Goal: Transaction & Acquisition: Purchase product/service

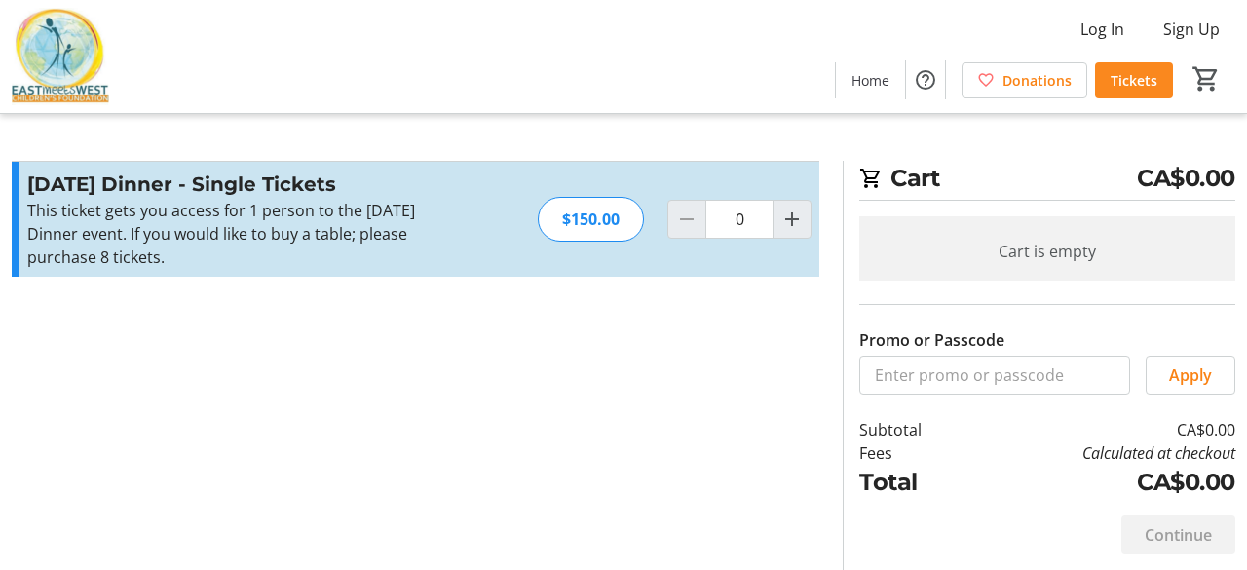
click at [1124, 84] on span "Tickets" at bounding box center [1134, 80] width 47 height 20
click at [792, 222] on mat-icon "Increment by one" at bounding box center [791, 219] width 23 height 23
click at [786, 221] on mat-icon "Increment by one" at bounding box center [791, 219] width 23 height 23
type input "2"
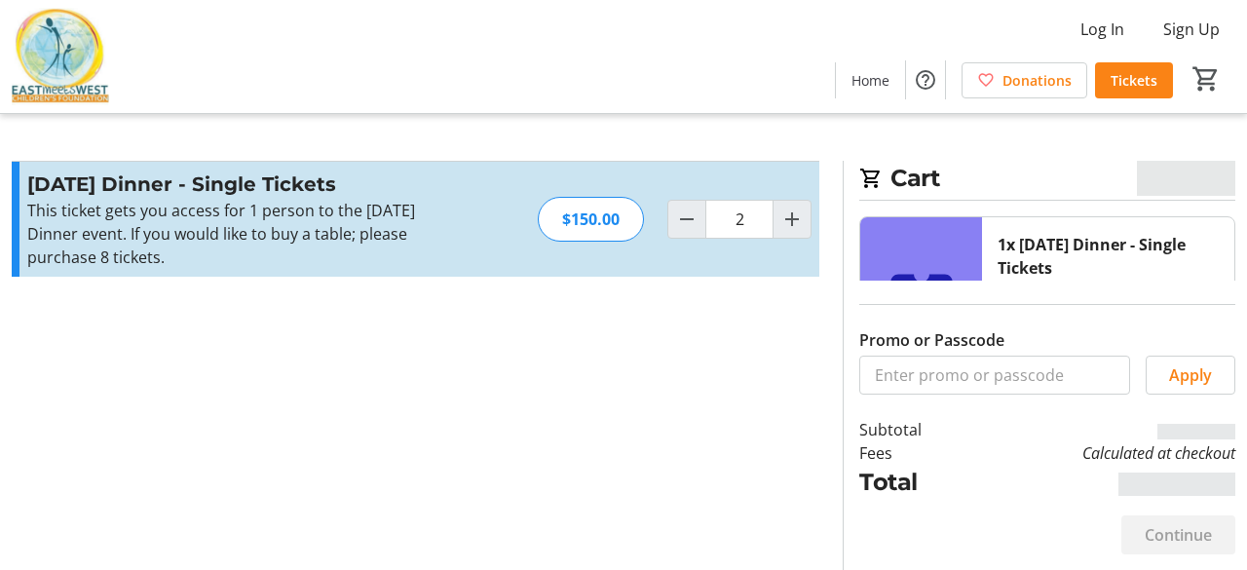
type input "2"
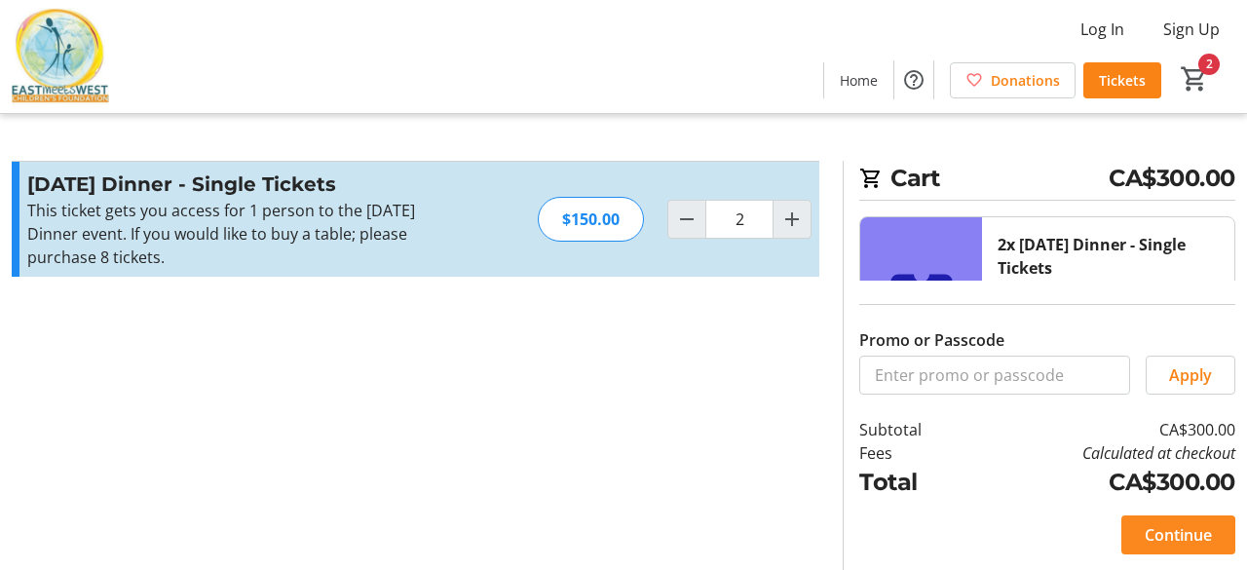
click at [1162, 533] on span "Continue" at bounding box center [1178, 534] width 67 height 23
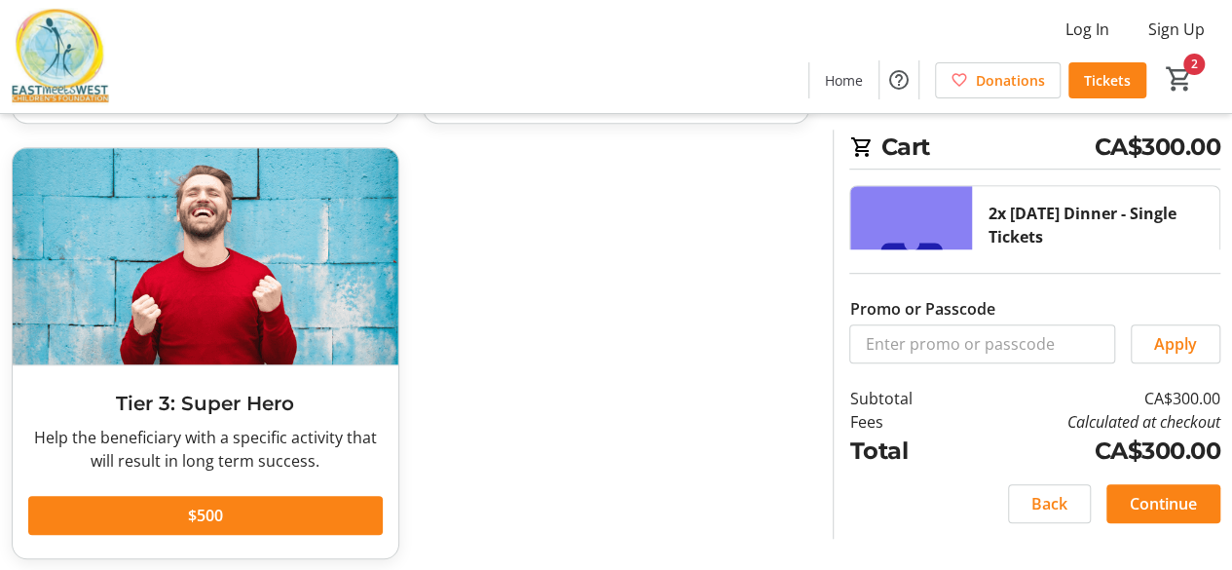
scroll to position [519, 0]
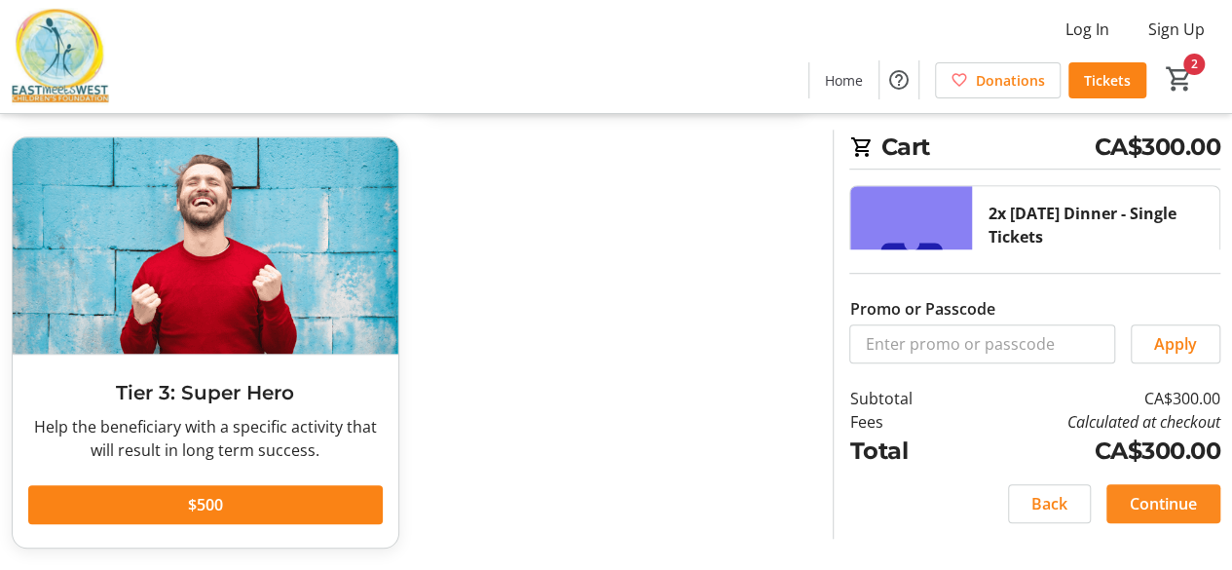
click at [1139, 506] on span "Continue" at bounding box center [1163, 503] width 67 height 23
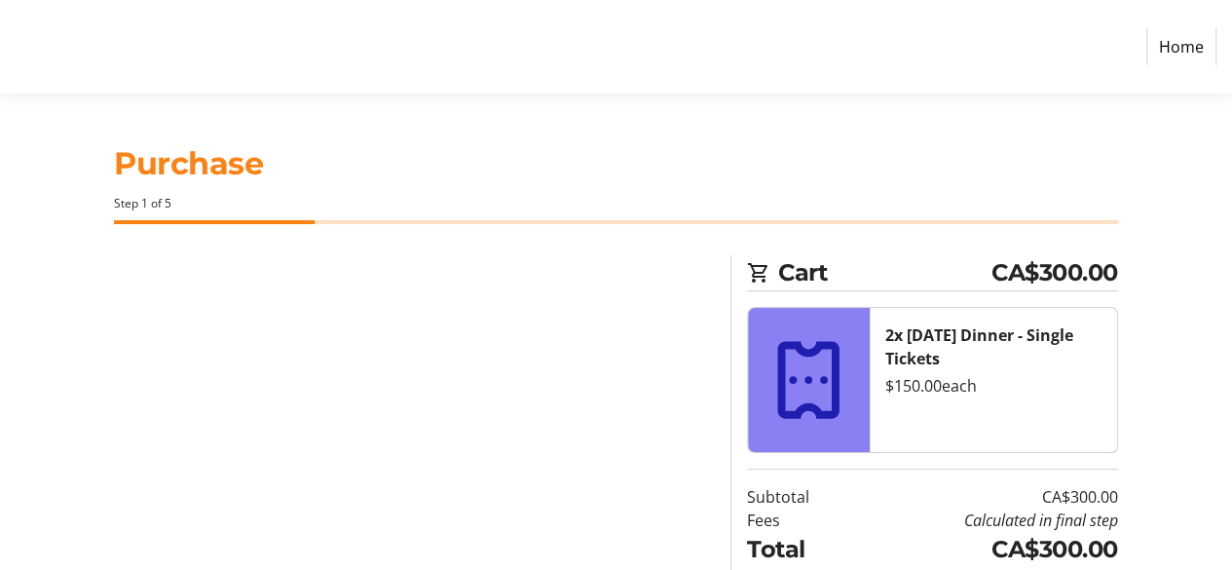
select select "CA"
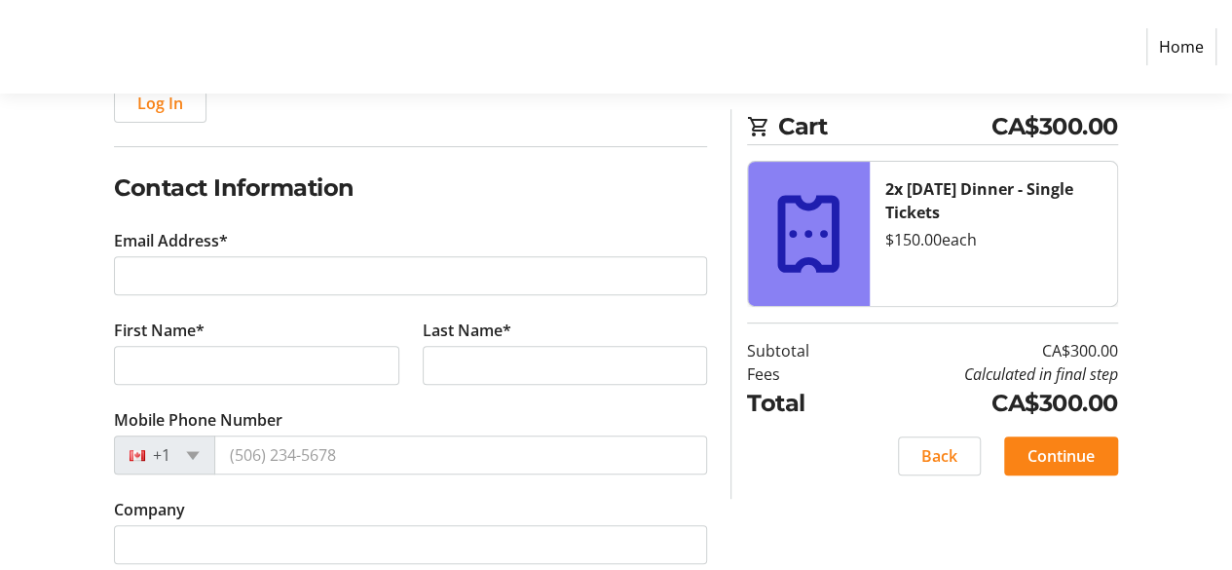
scroll to position [292, 0]
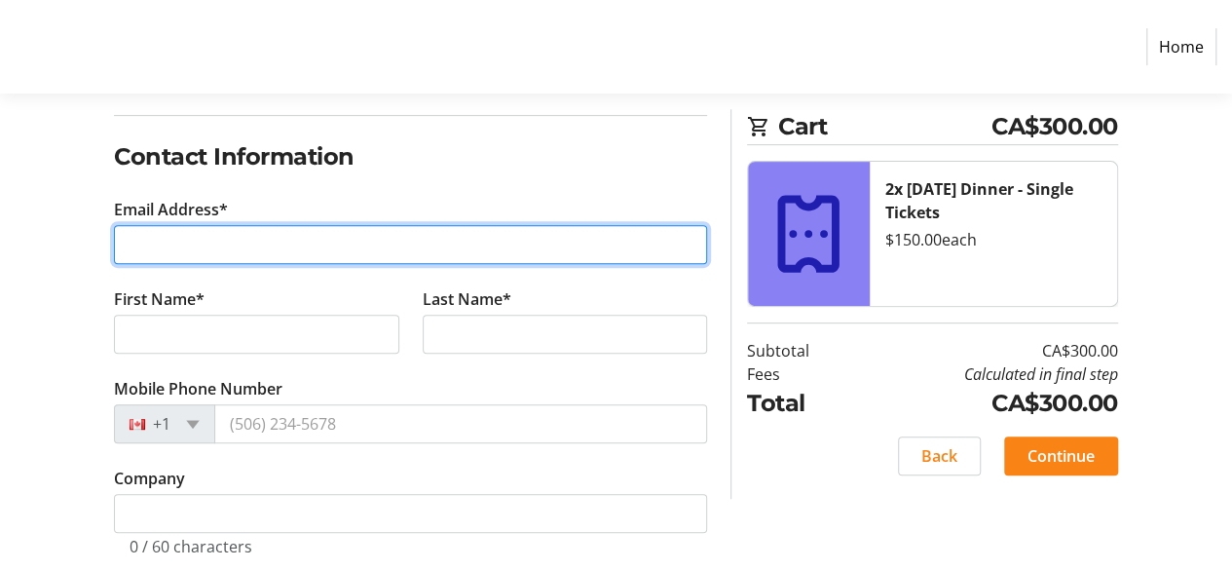
click at [155, 248] on input "Email Address*" at bounding box center [410, 244] width 593 height 39
type input "[EMAIL_ADDRESS][DOMAIN_NAME]"
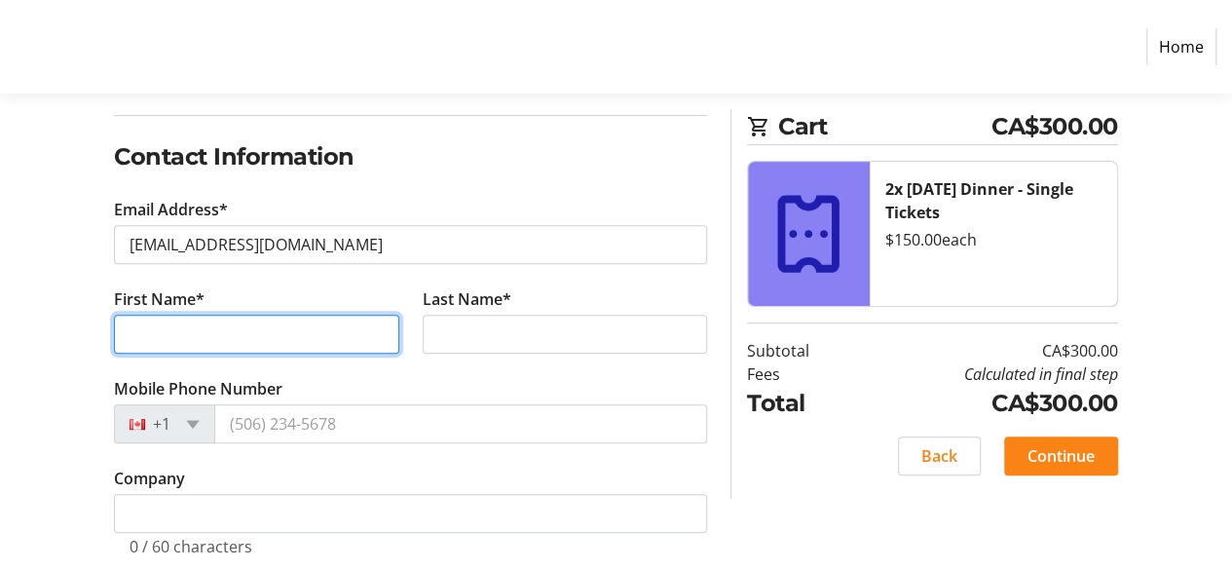
type input "Ashish"
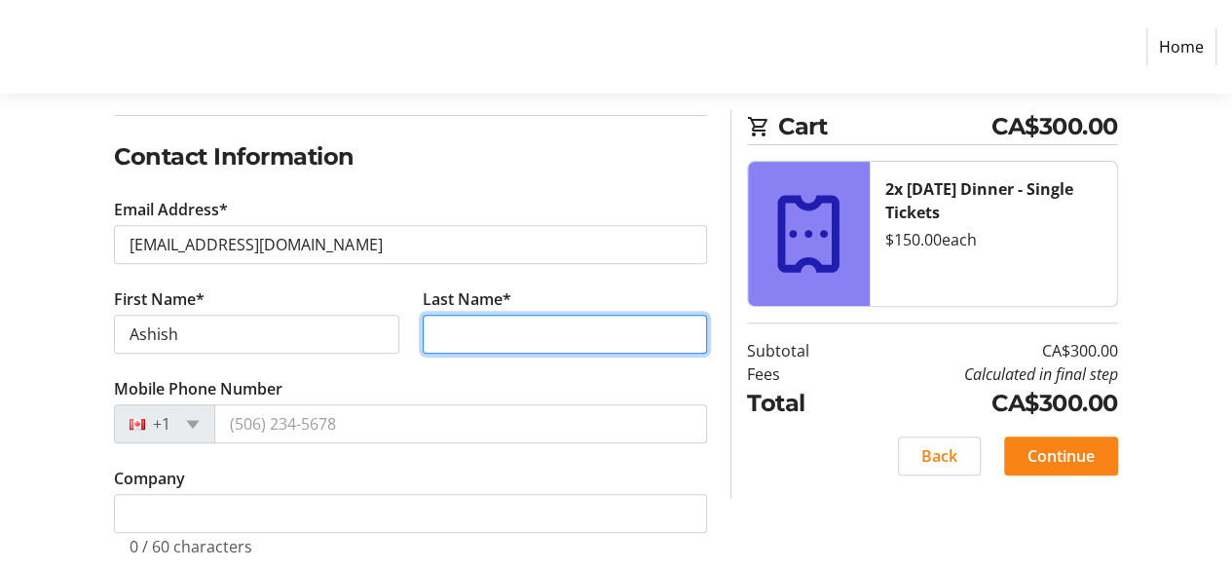
type input "[PERSON_NAME]"
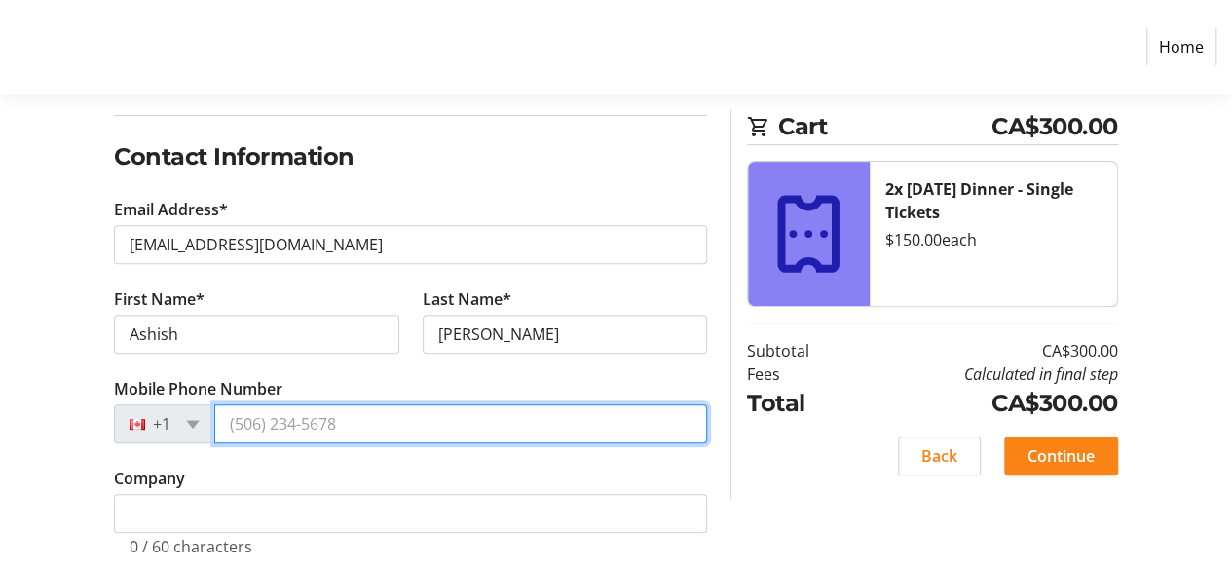
type input "[PHONE_NUMBER]"
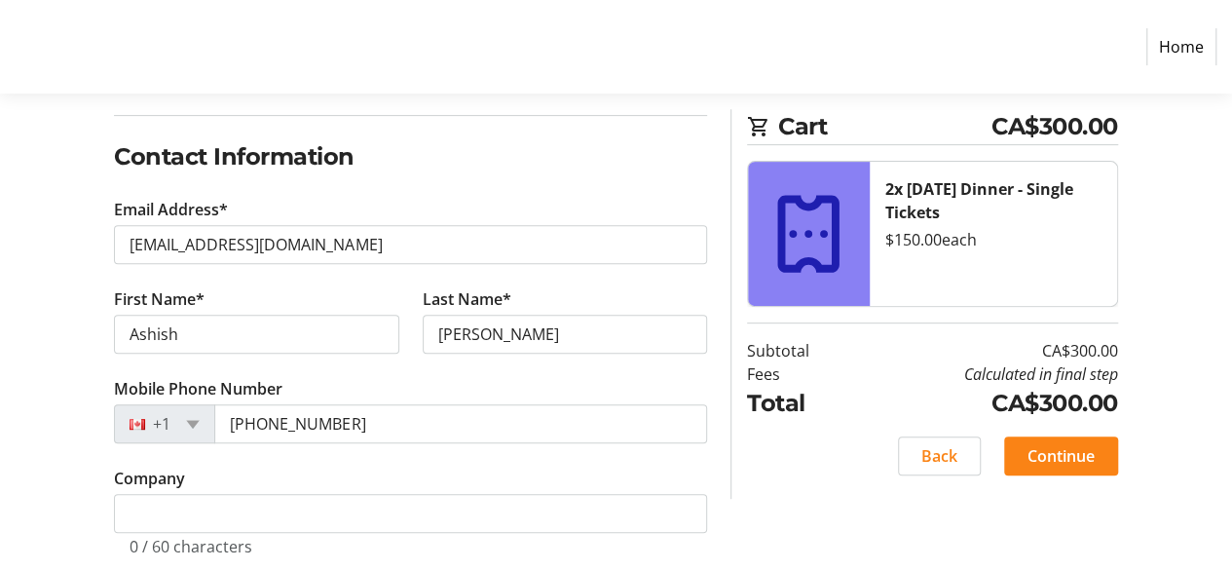
type input "[STREET_ADDRESS]"
type input "Kelowna"
select select "BC"
type input "V1W 1A8"
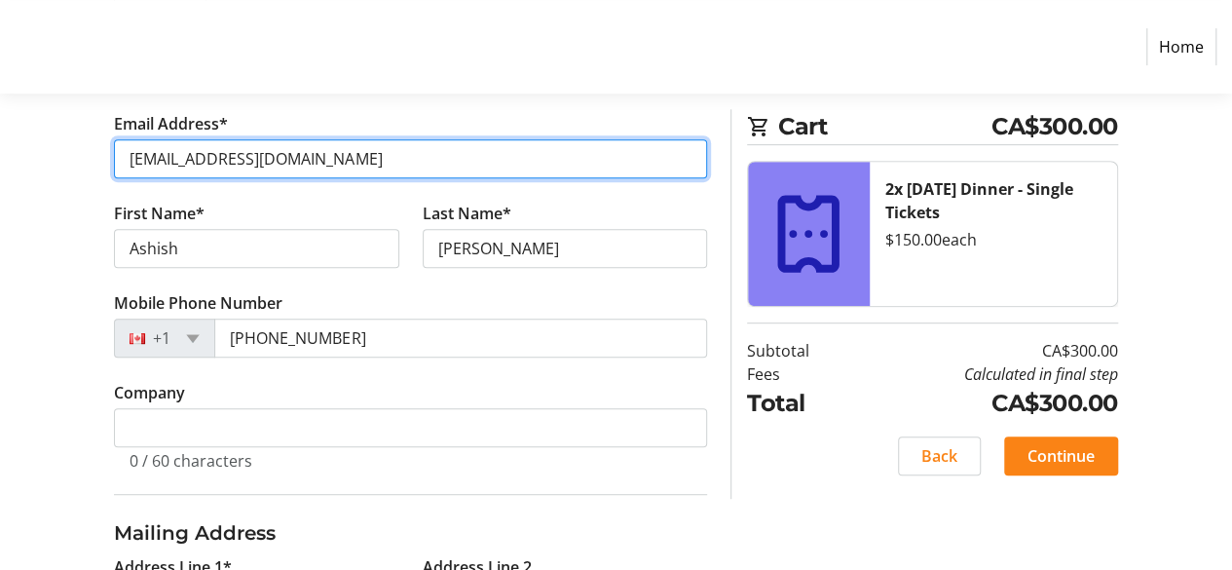
scroll to position [552, 0]
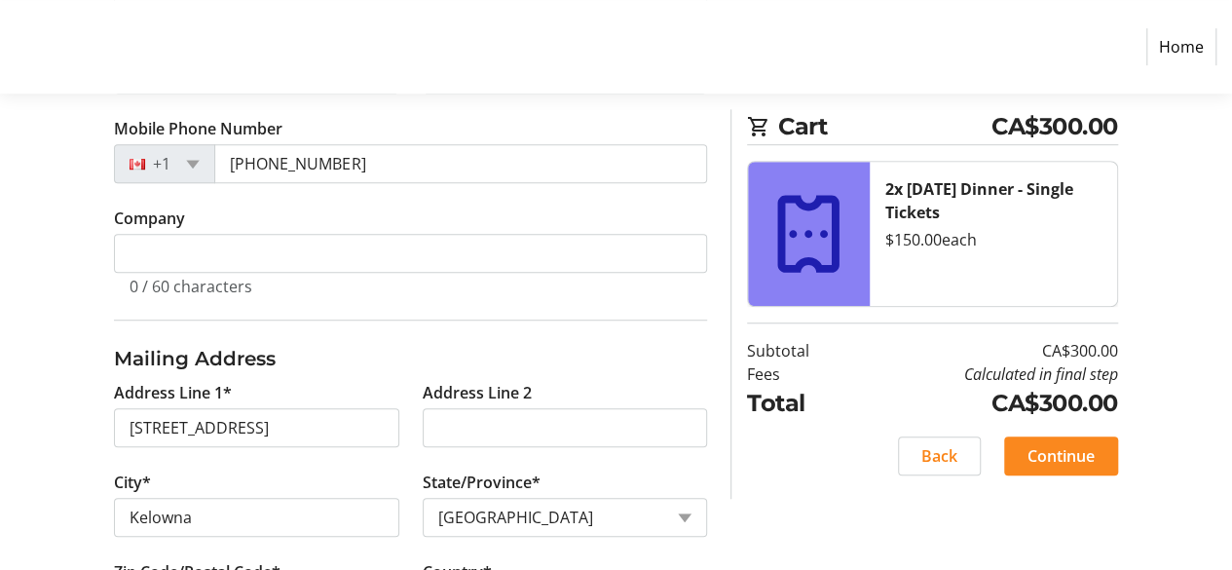
click at [1068, 464] on span "Continue" at bounding box center [1061, 455] width 67 height 23
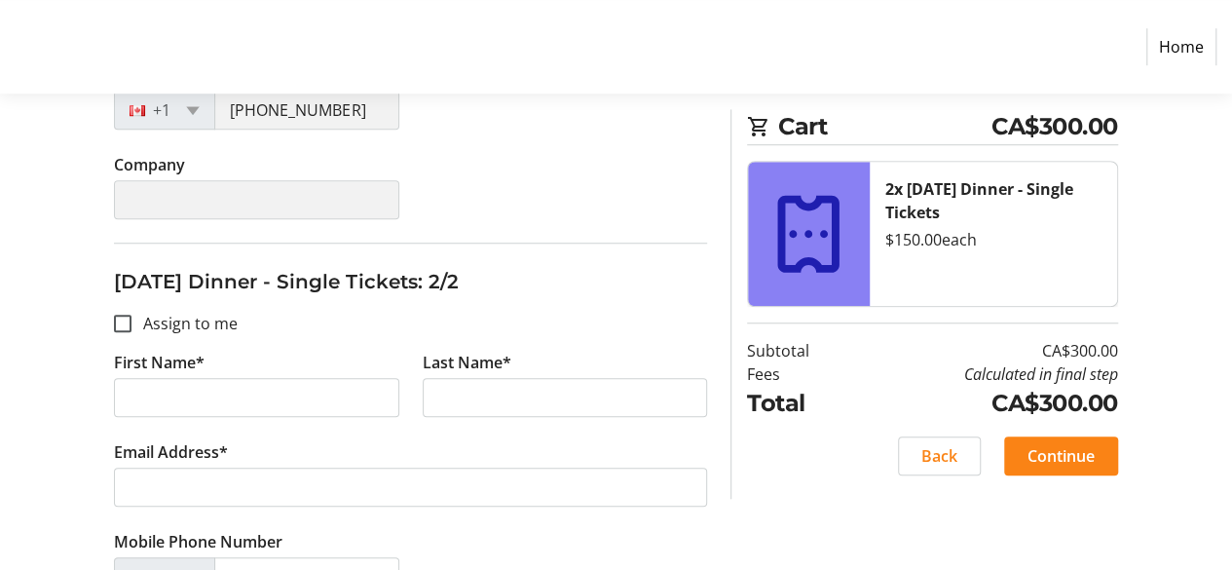
scroll to position [682, 0]
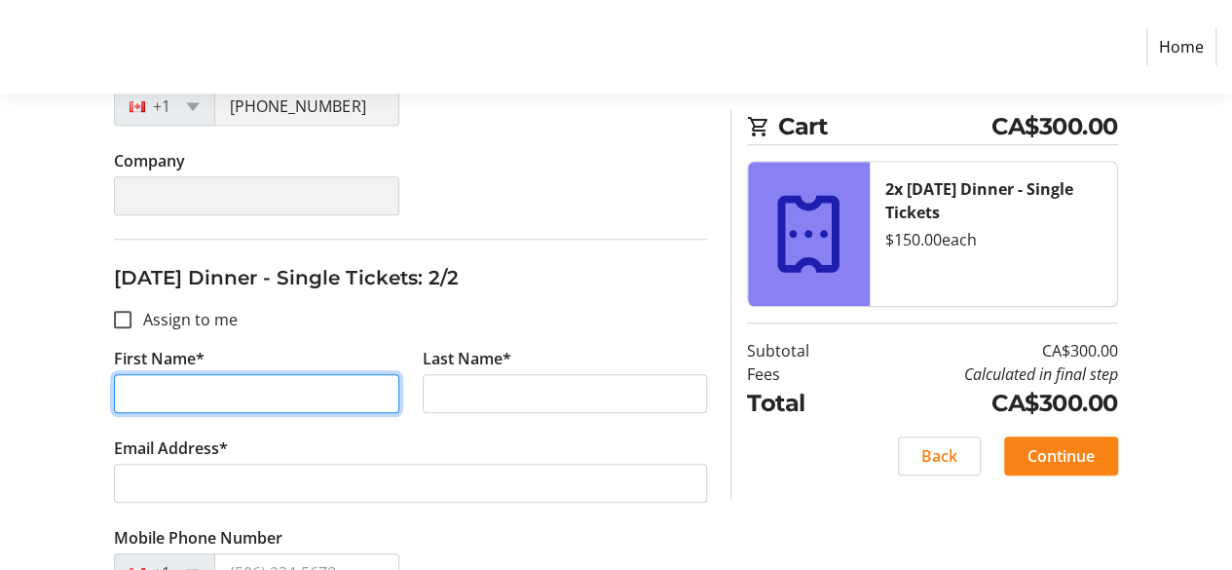
click at [300, 387] on input "First Name*" at bounding box center [256, 393] width 284 height 39
type input "Manisha"
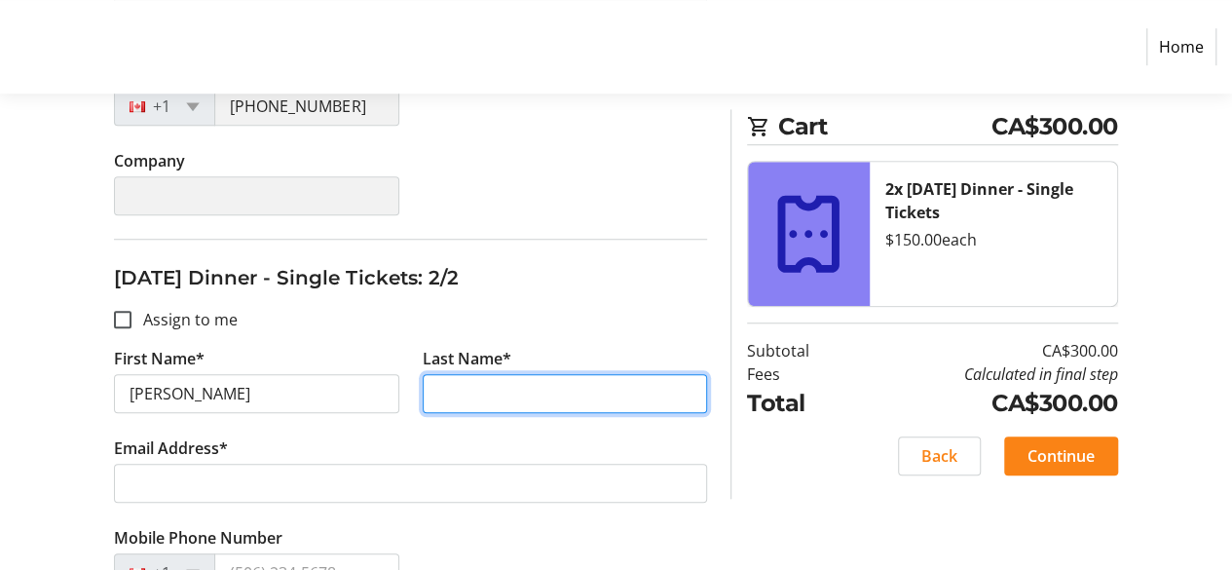
type input "Dave"
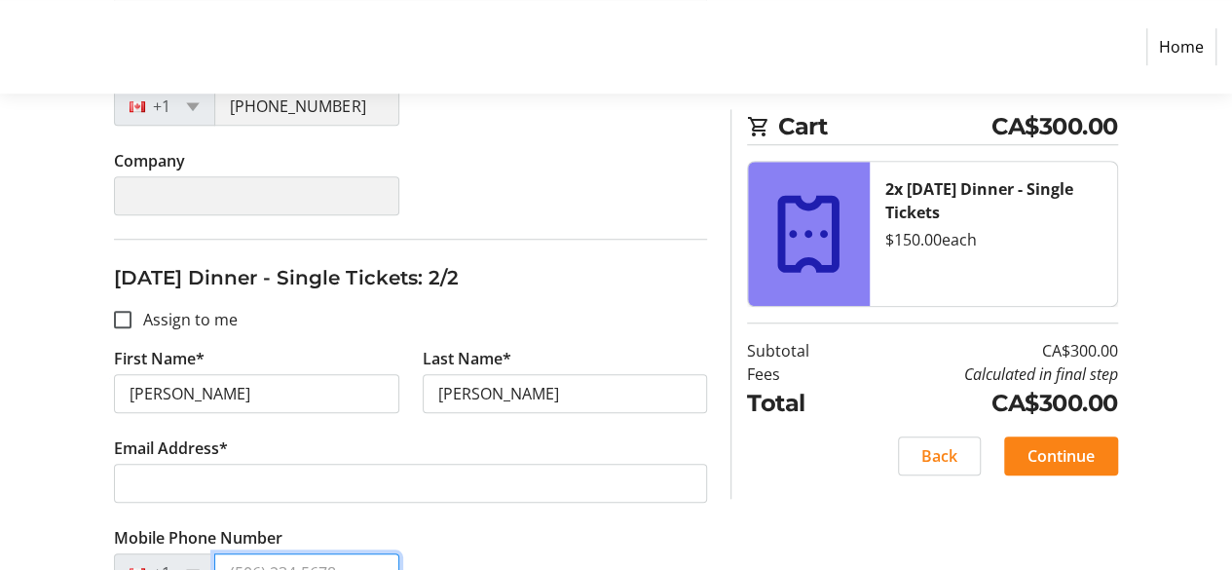
type input "(250) 764-3031"
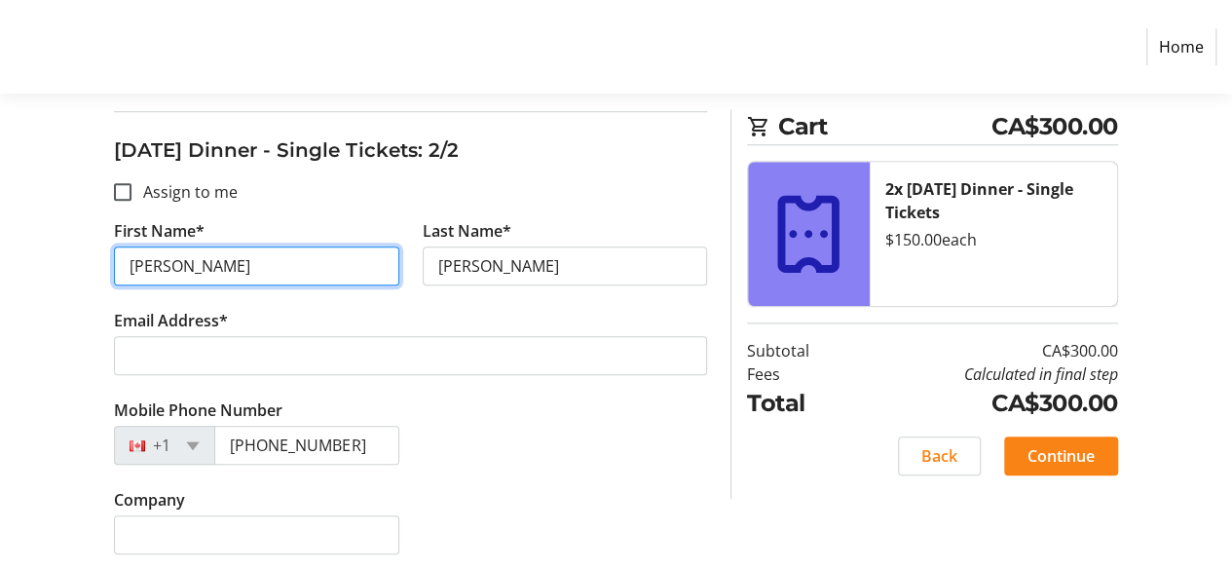
scroll to position [813, 0]
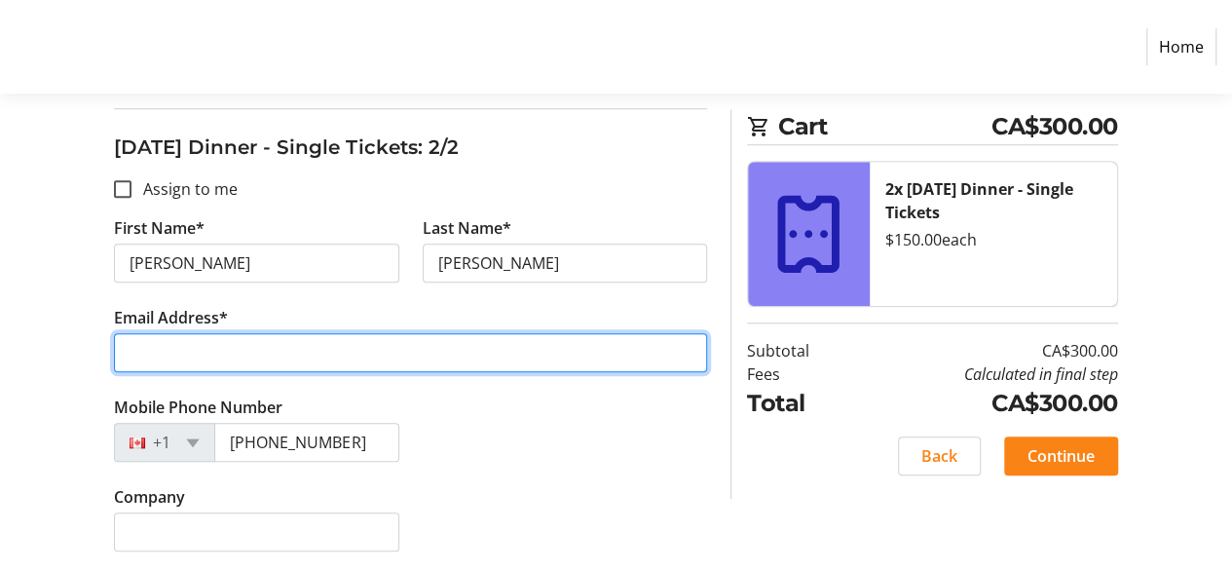
click at [260, 352] on input "Email Address*" at bounding box center [410, 352] width 593 height 39
type input "d"
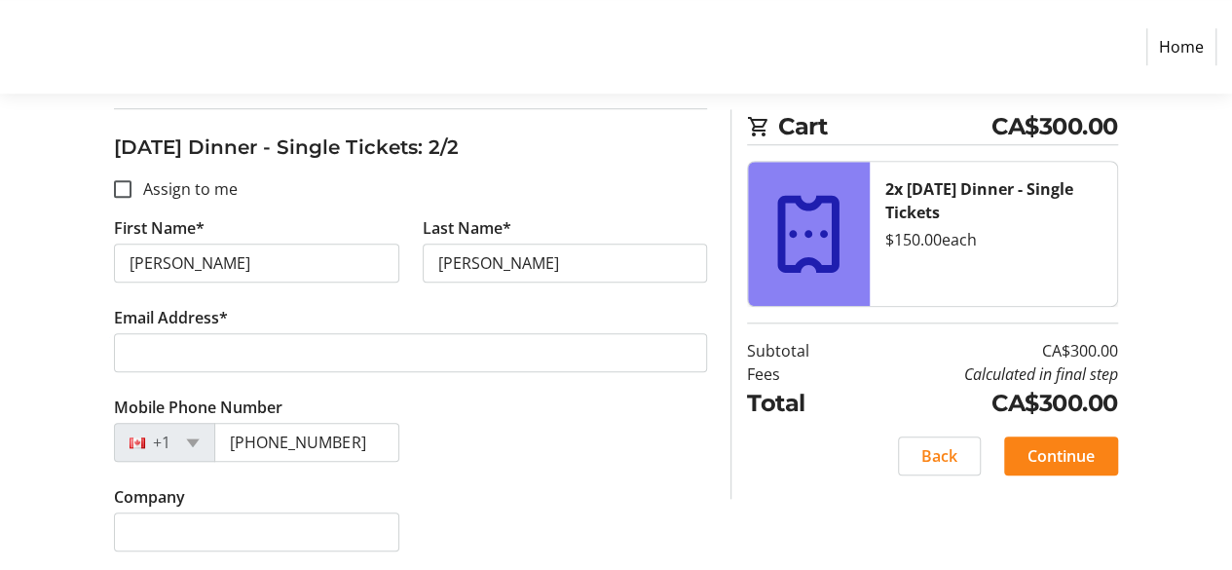
click at [279, 368] on tr-form-field "Email Address*" at bounding box center [410, 351] width 593 height 90
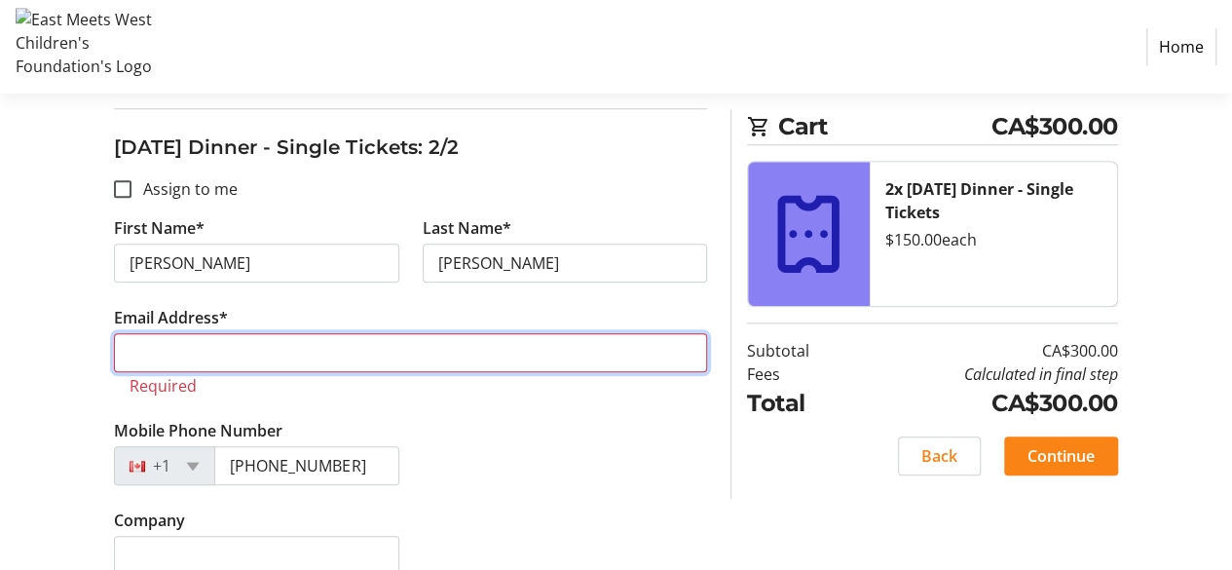
click at [279, 352] on input "Email Address*" at bounding box center [410, 352] width 593 height 39
type input "ashishdave21@hotmail.com"
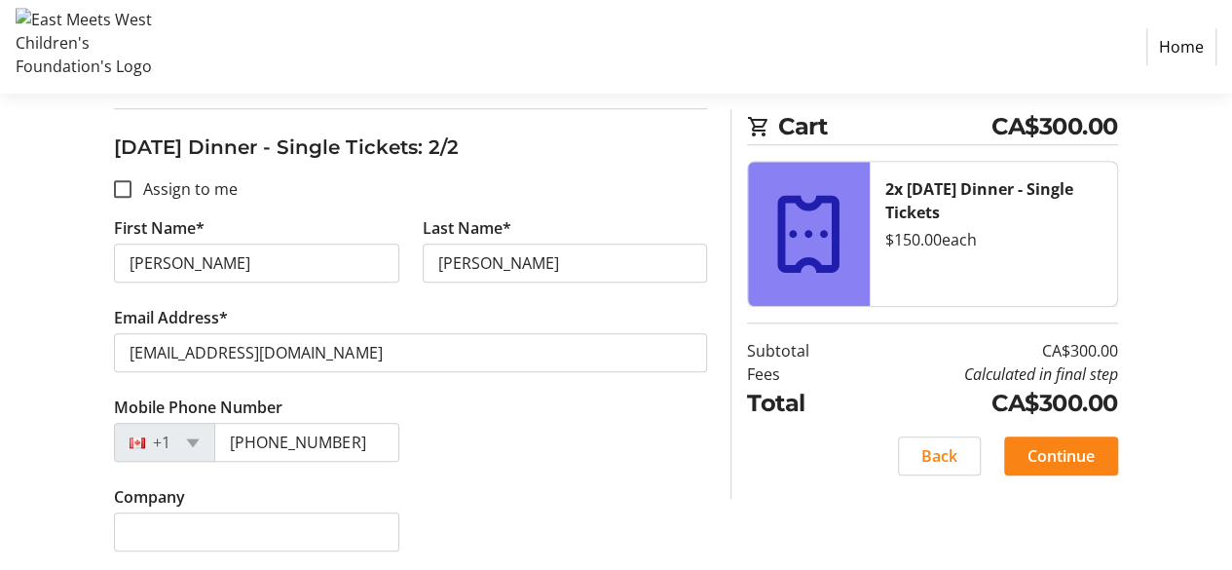
click at [563, 470] on div "Mobile Phone Number +1 (250) 764-3031" at bounding box center [410, 441] width 617 height 90
click at [1062, 463] on span "Continue" at bounding box center [1061, 455] width 67 height 23
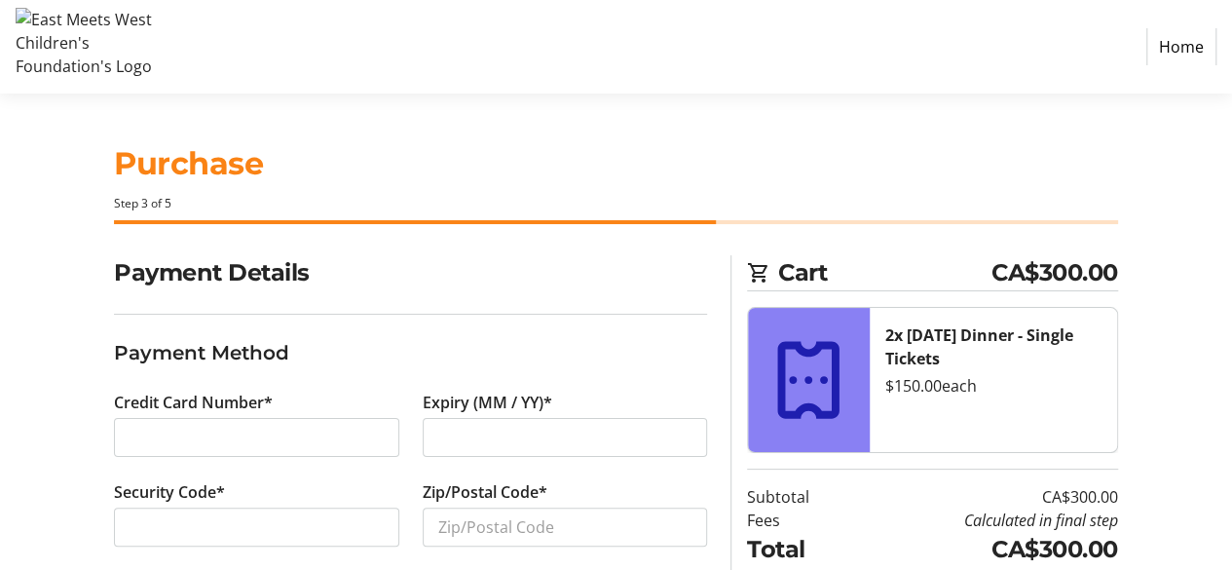
click at [299, 423] on div at bounding box center [256, 437] width 284 height 39
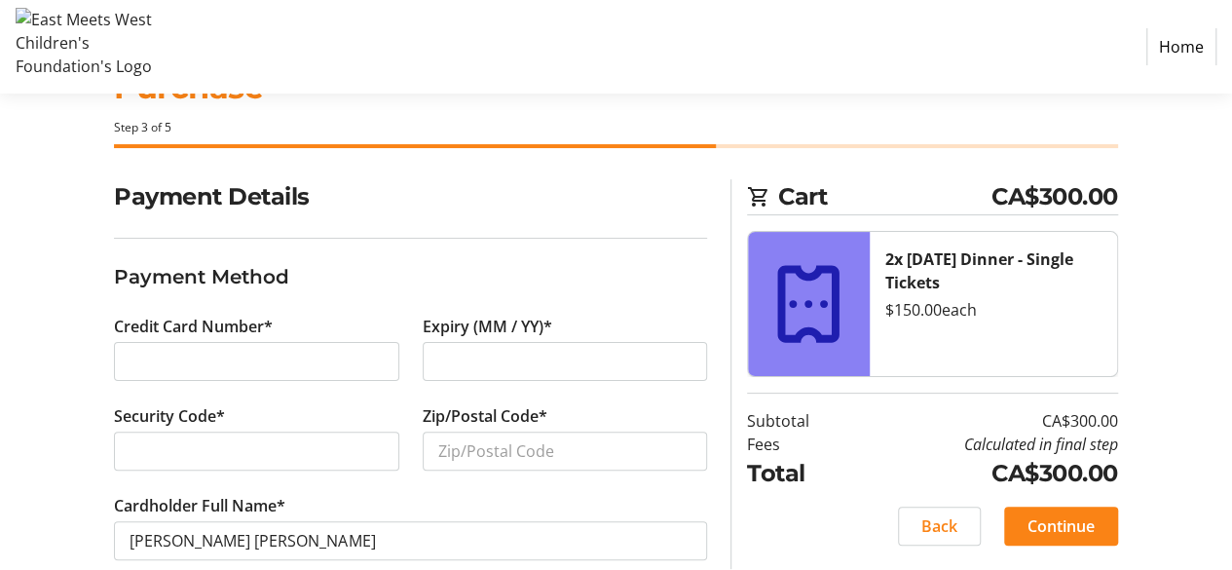
scroll to position [110, 0]
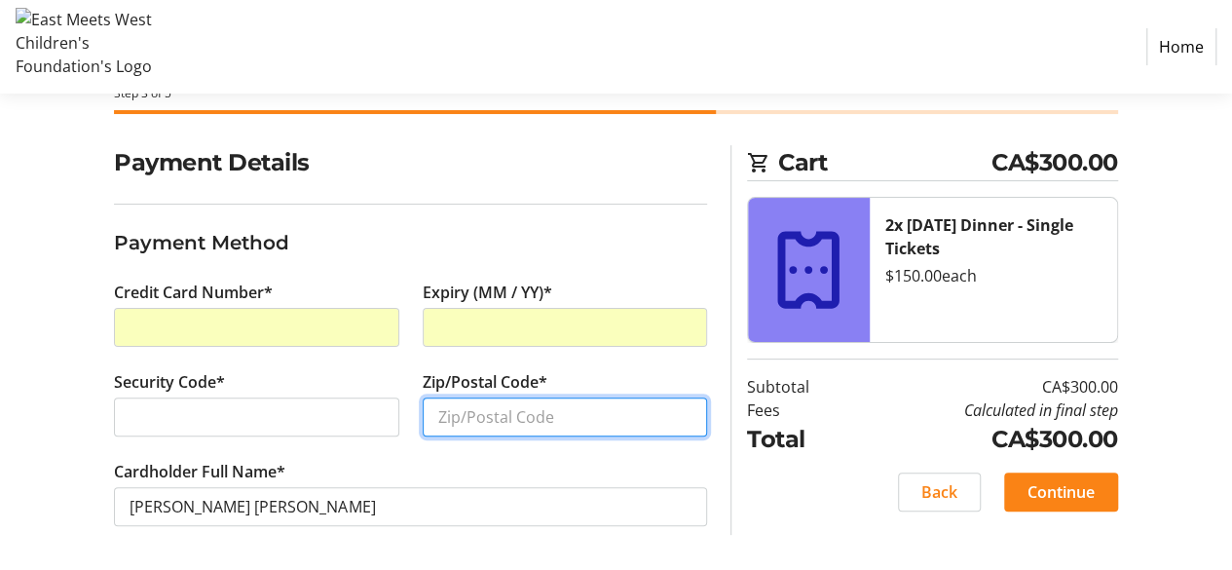
click at [442, 421] on input "Zip/Postal Code*" at bounding box center [565, 417] width 284 height 39
type input "V1W 1A8"
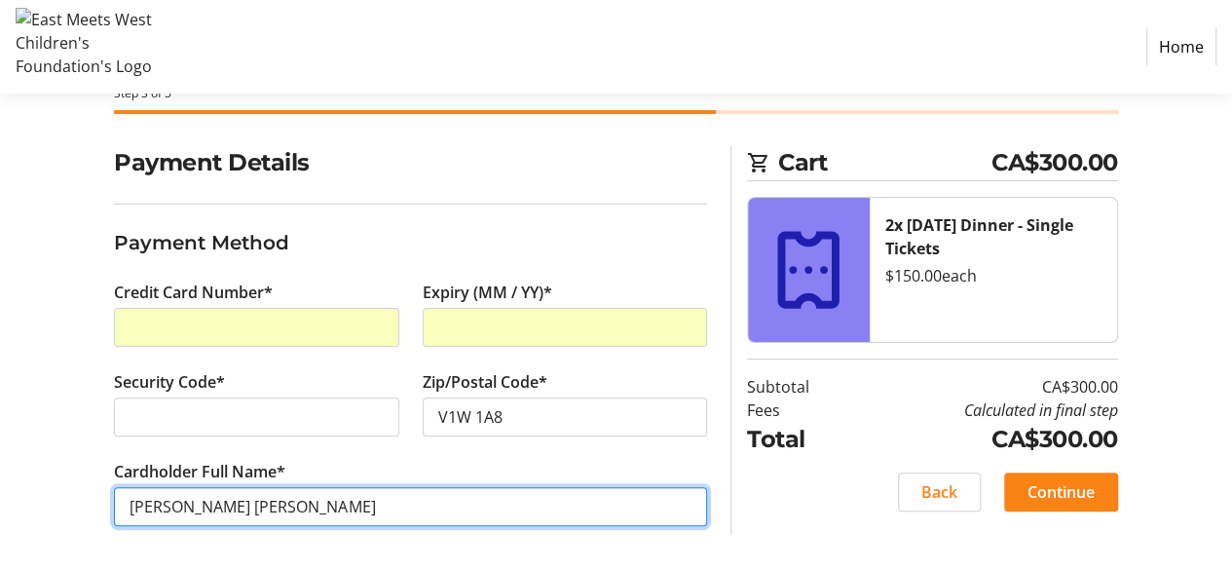
click at [238, 510] on input "Ashish Dave" at bounding box center [410, 506] width 593 height 39
drag, startPoint x: 179, startPoint y: 506, endPoint x: 96, endPoint y: 506, distance: 82.8
click at [97, 506] on div "Payment Details Payment Method Credit Card Number* Expiry (MM / YY)* Security C…" at bounding box center [616, 359] width 1232 height 428
click at [144, 499] on input "manisha Dave" at bounding box center [410, 506] width 593 height 39
type input "Manisha Dave"
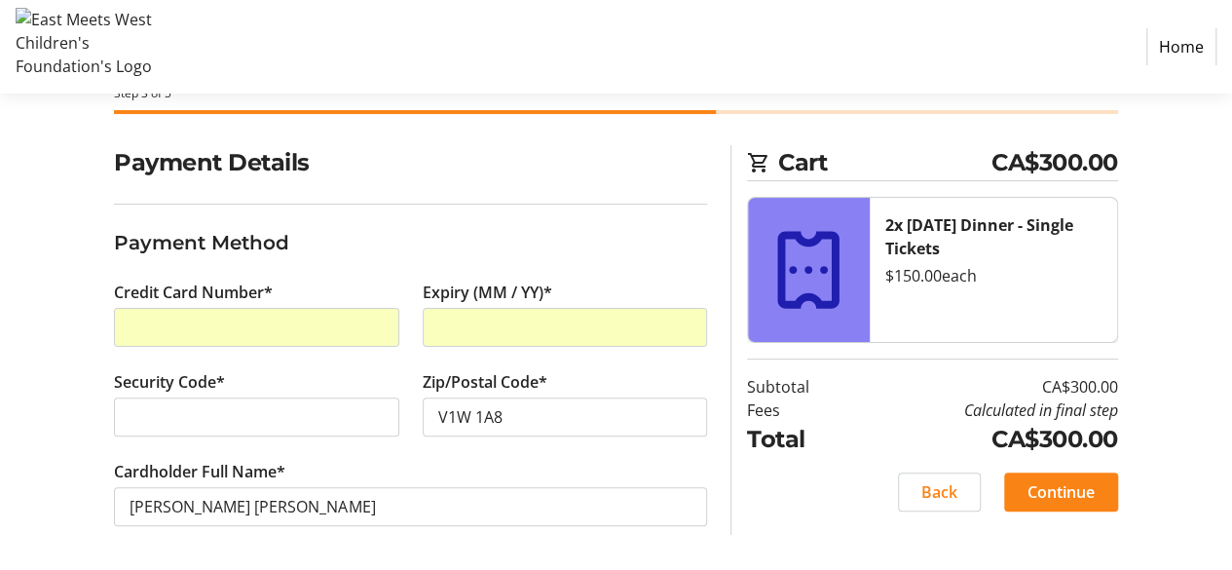
click at [709, 464] on div "Cardholder Full Name* Manisha Dave" at bounding box center [410, 505] width 617 height 90
click at [1033, 493] on span "Continue" at bounding box center [1061, 491] width 67 height 23
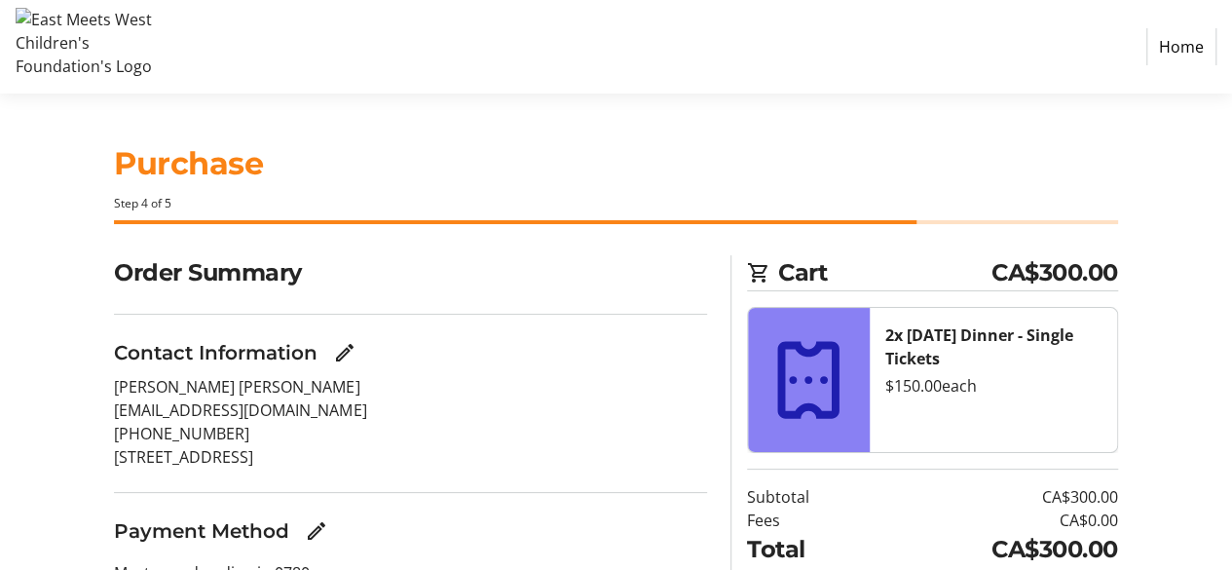
scroll to position [124, 0]
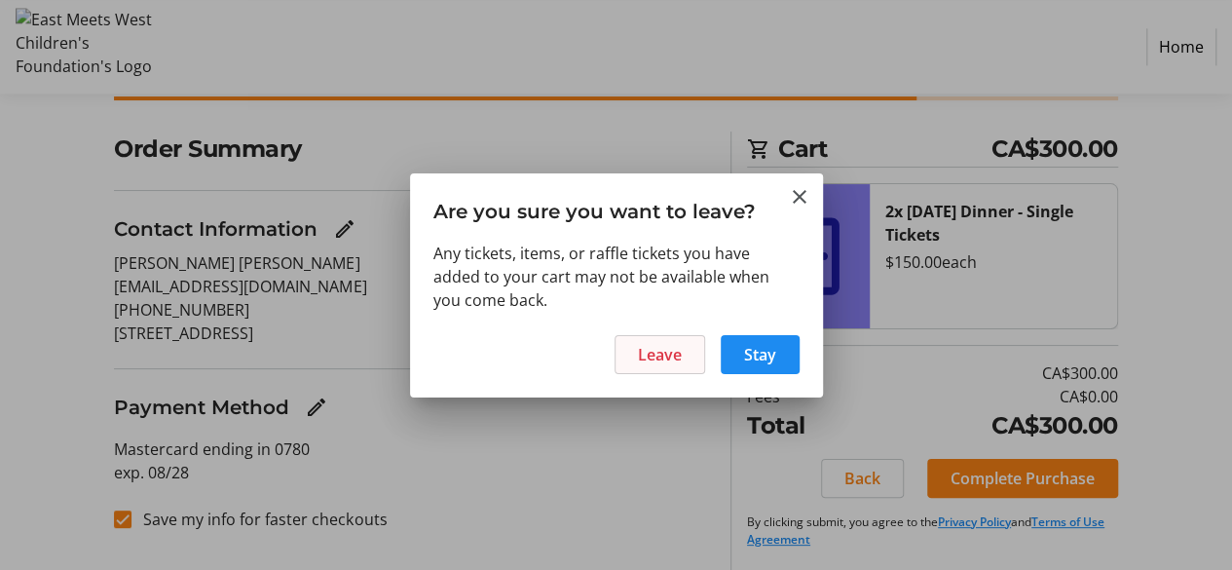
click at [637, 359] on span at bounding box center [660, 354] width 89 height 47
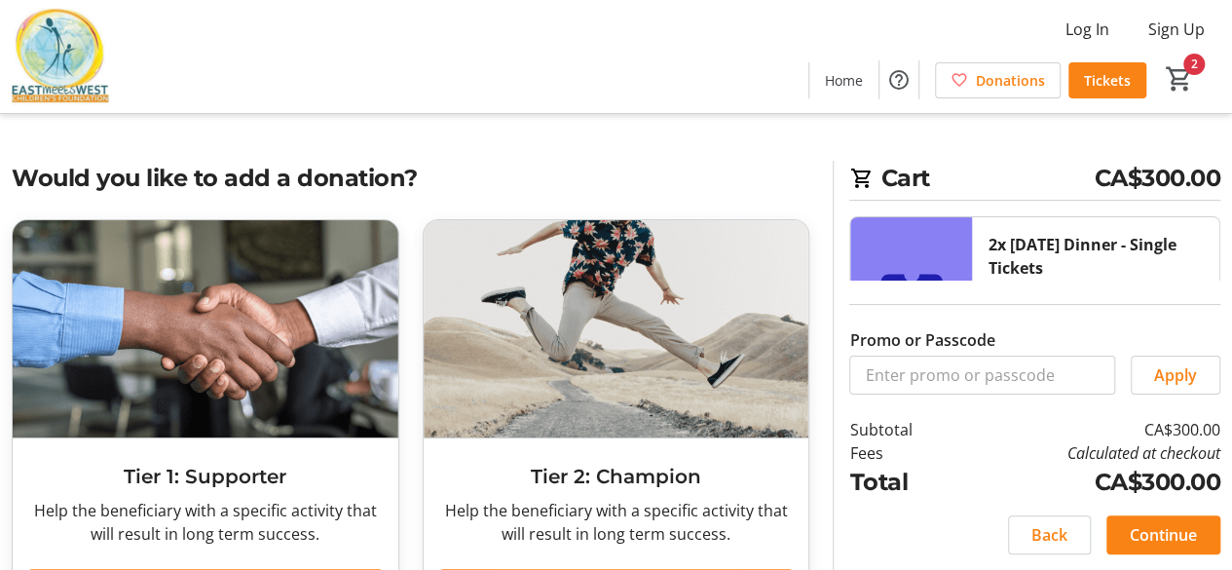
click at [1194, 69] on span "Cart" at bounding box center [1179, 78] width 35 height 35
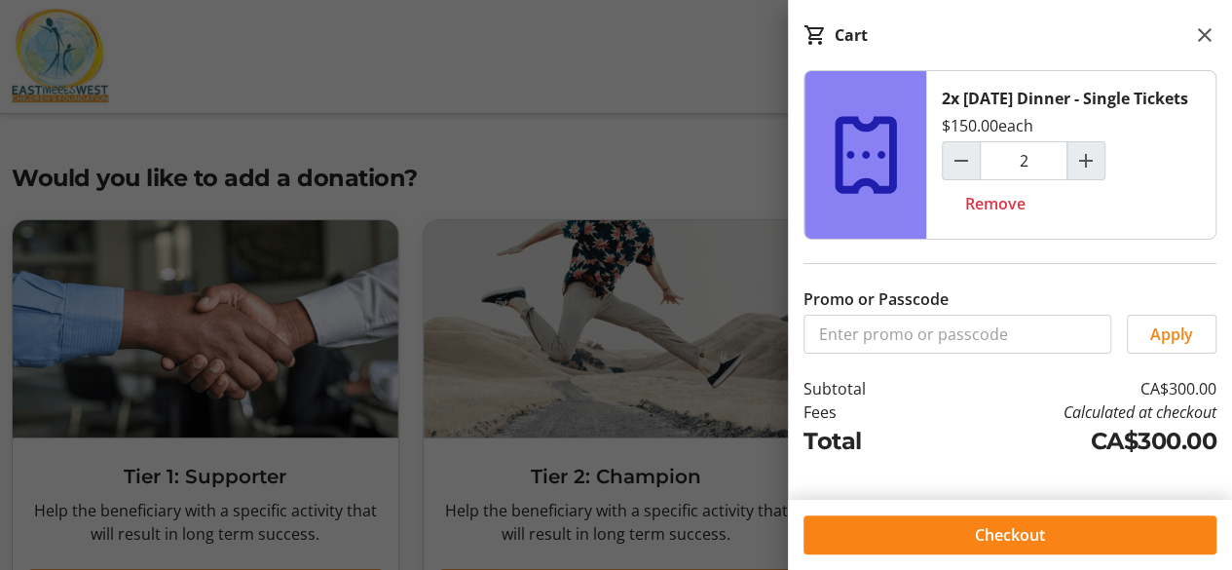
click at [620, 60] on div at bounding box center [616, 545] width 1232 height 1091
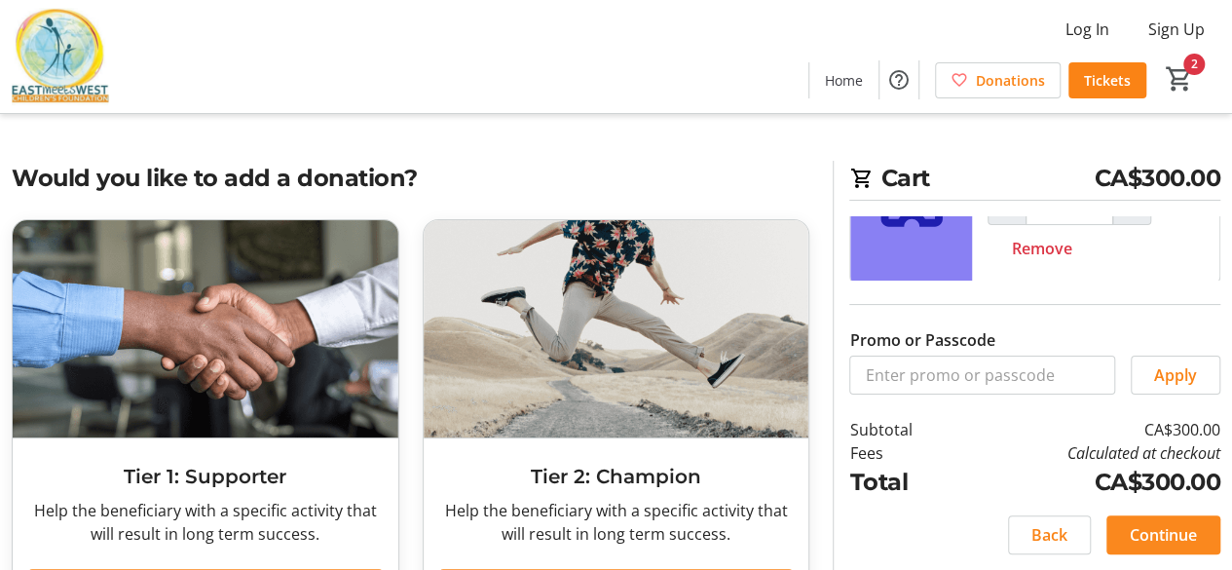
click at [1171, 539] on span "Continue" at bounding box center [1163, 534] width 67 height 23
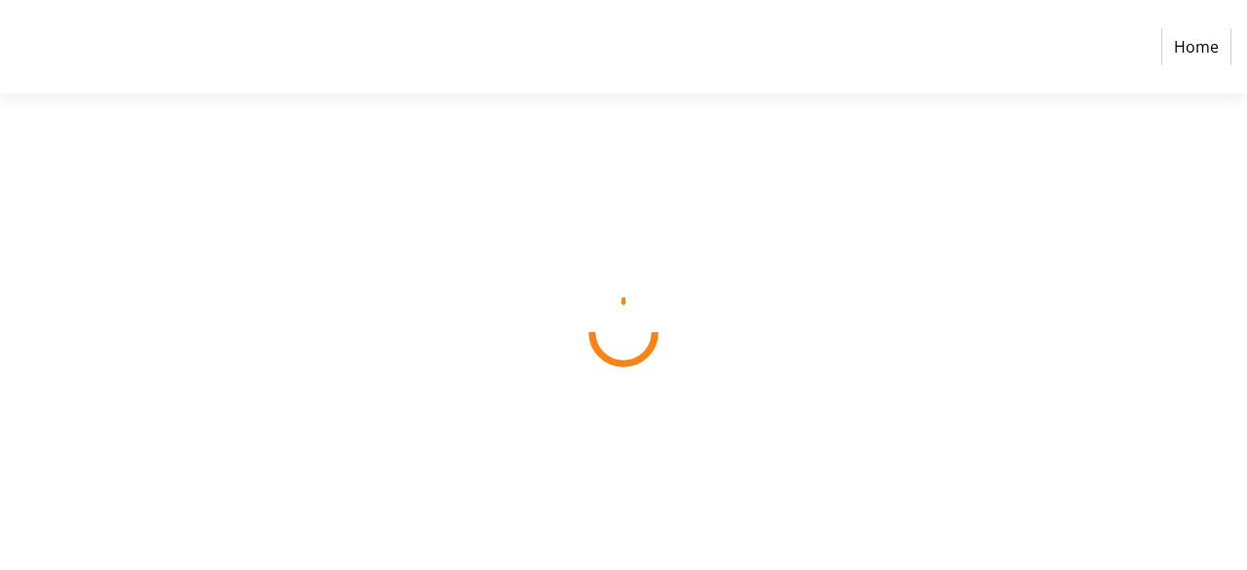
select select "CA"
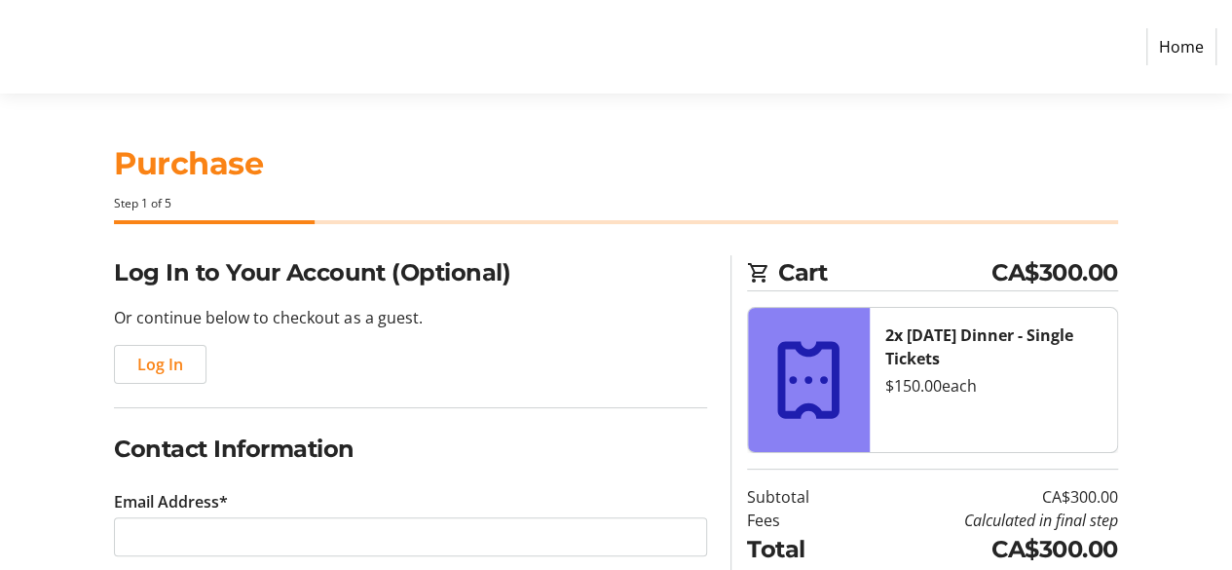
drag, startPoint x: 649, startPoint y: 303, endPoint x: 604, endPoint y: 282, distance: 49.7
click at [647, 303] on div "Log In to Your Account (Optional) Or continue below to checkout as a guest. Log…" at bounding box center [410, 319] width 593 height 129
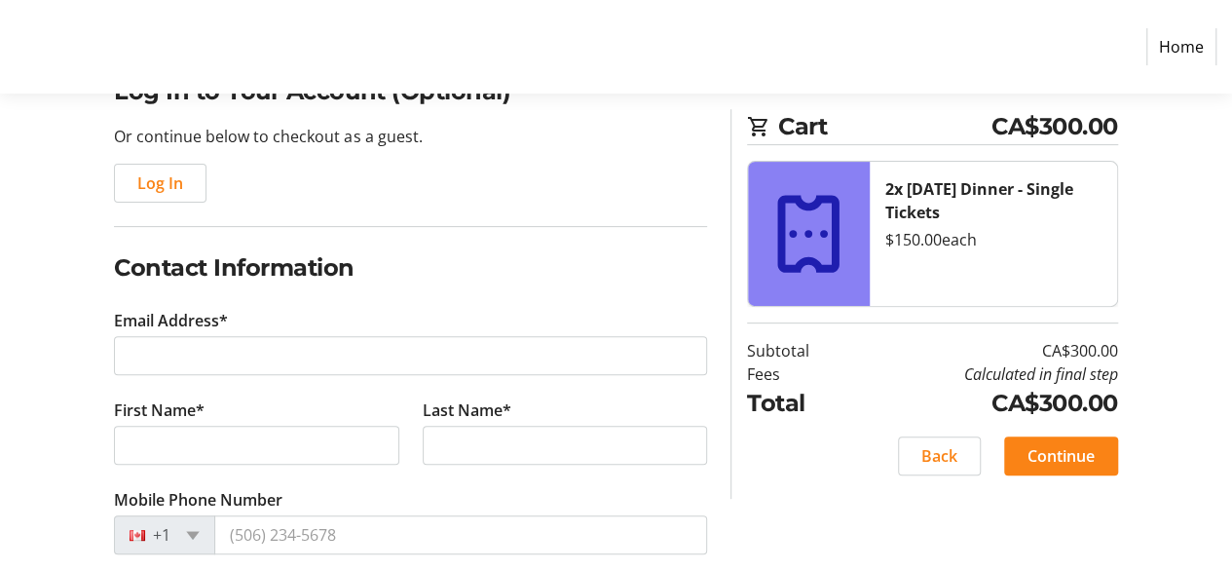
scroll to position [195, 0]
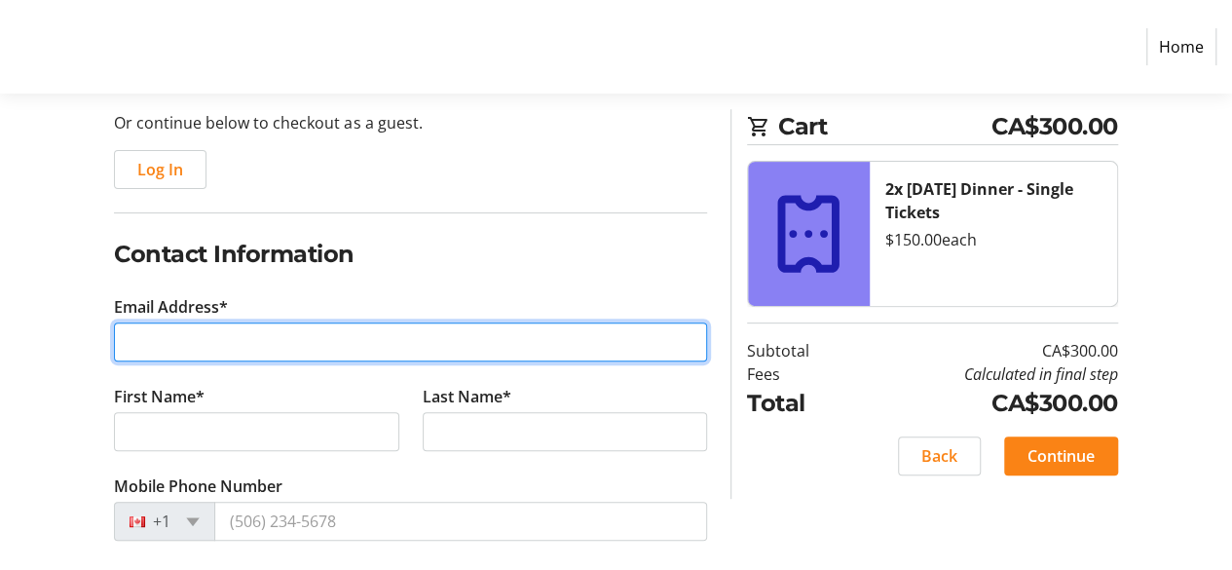
click at [304, 338] on input "Email Address*" at bounding box center [410, 341] width 593 height 39
type input "ashishdave21@hotmail.com"
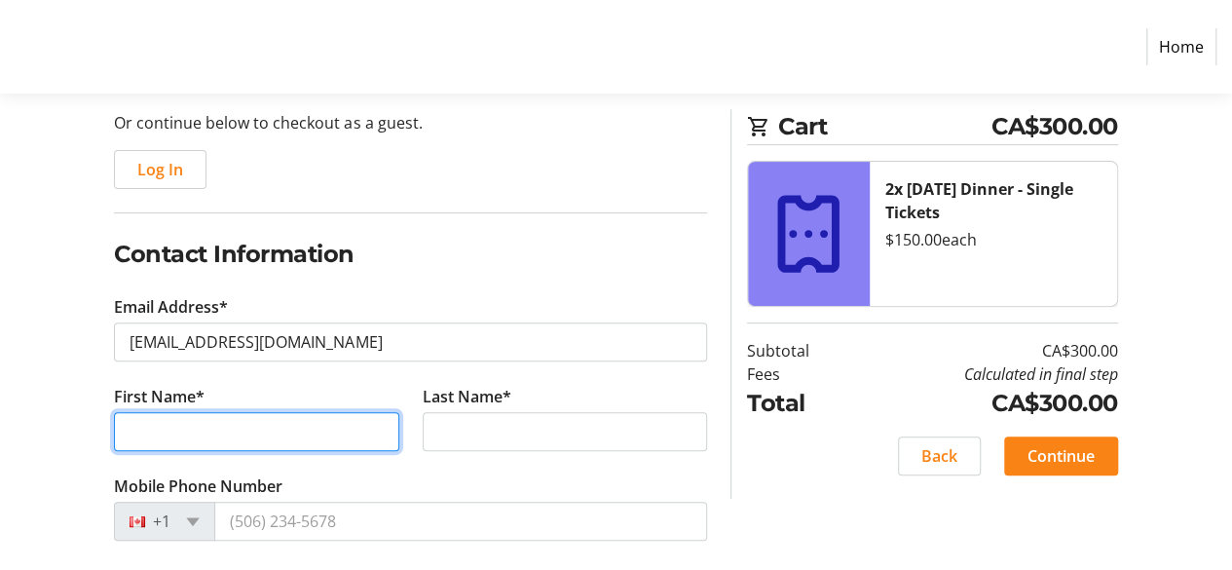
type input "Ashish"
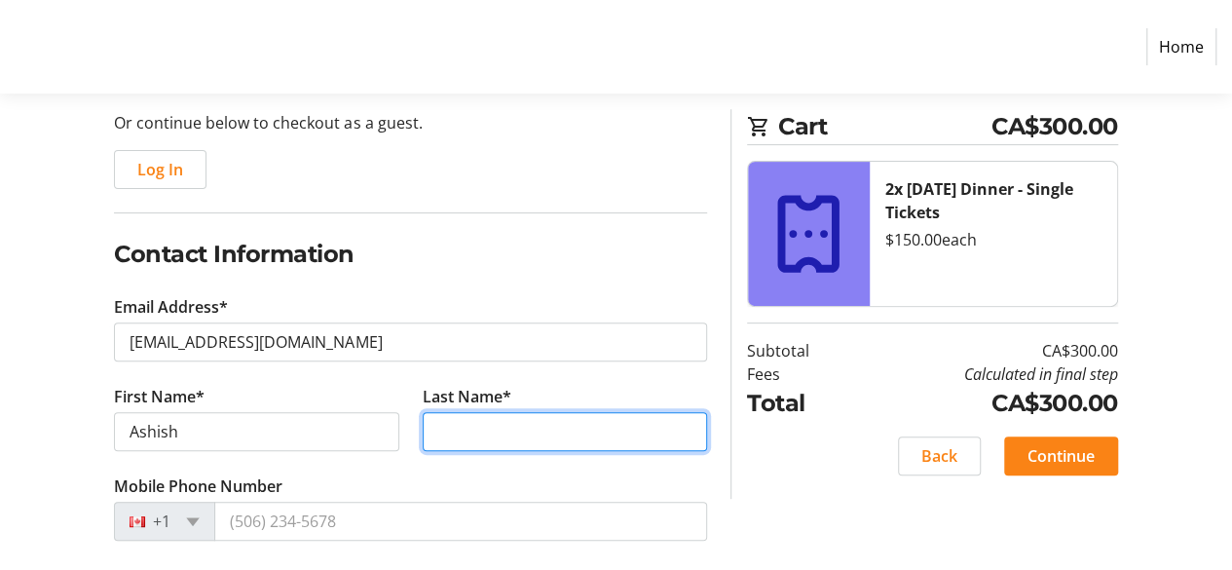
type input "Dave"
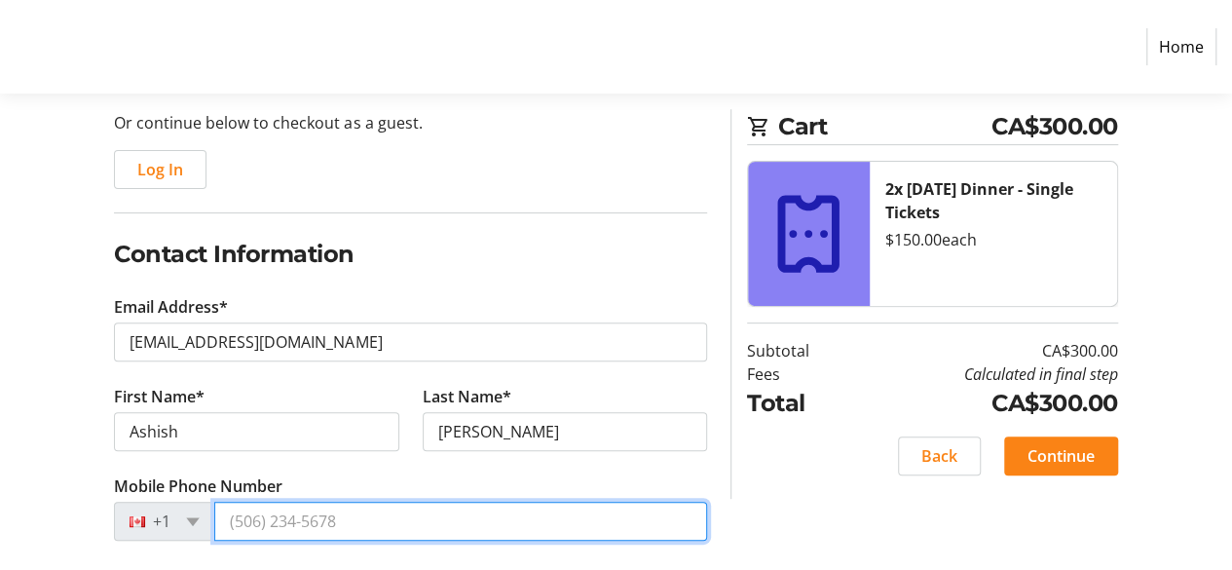
type input "(250) 899-2656"
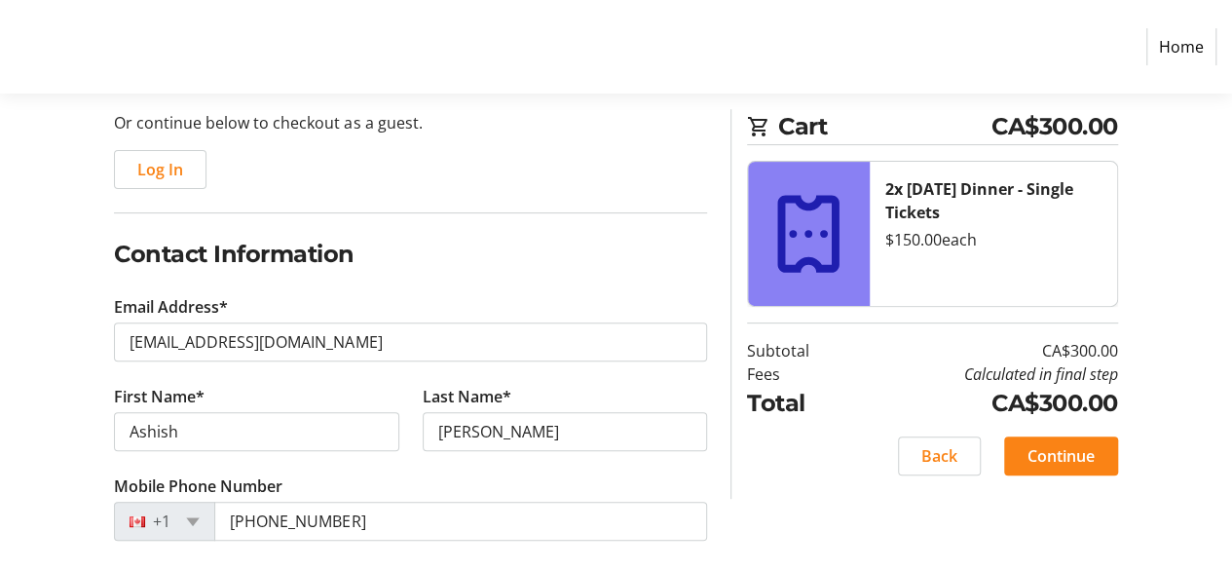
type input "700 Young Rd"
type input "Kelowna"
select select "BC"
type input "V1W 1A8"
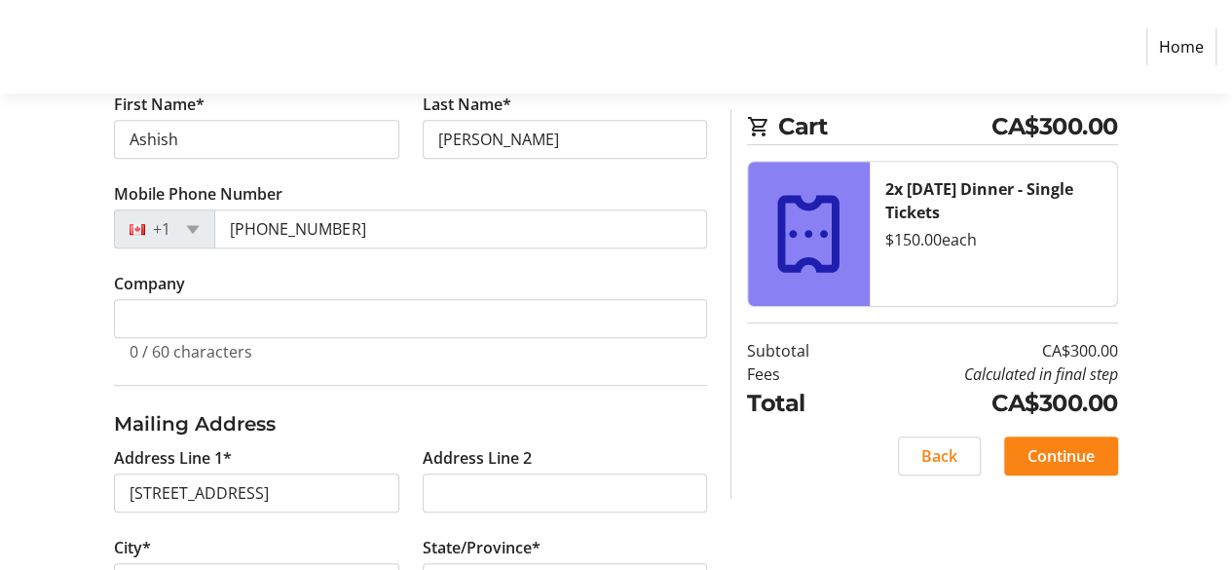
scroll to position [650, 0]
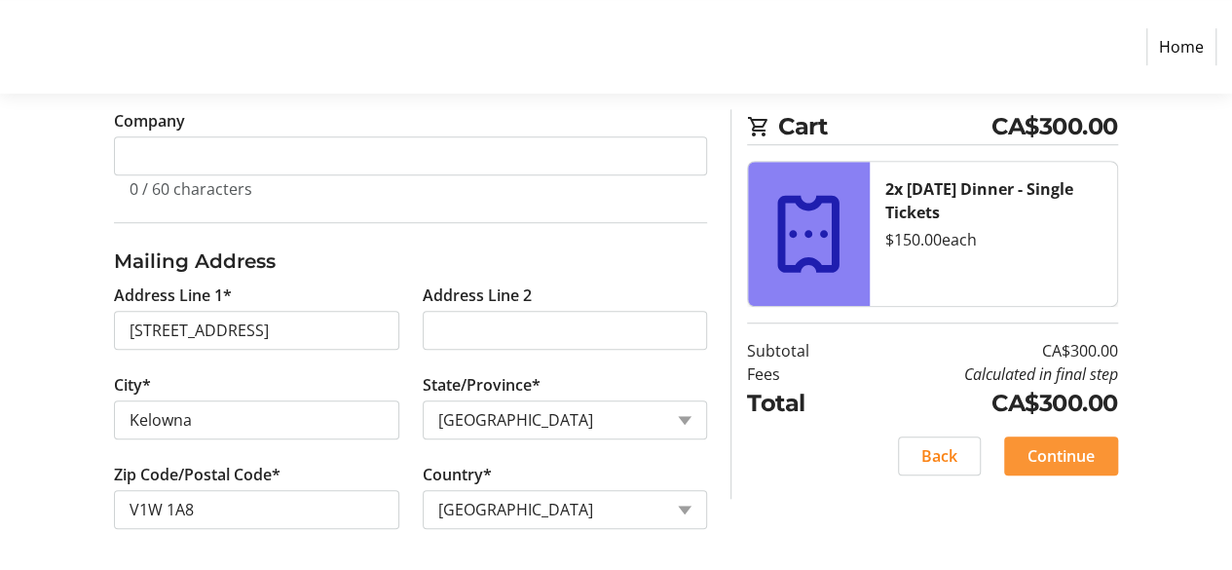
click at [1082, 457] on span "Continue" at bounding box center [1061, 455] width 67 height 23
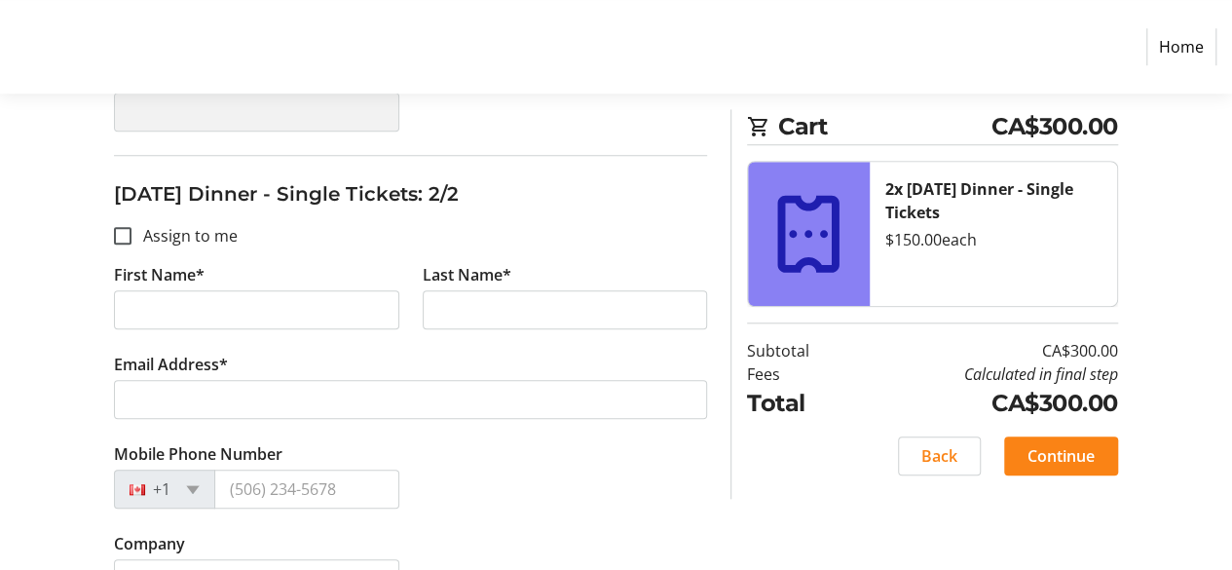
scroll to position [779, 0]
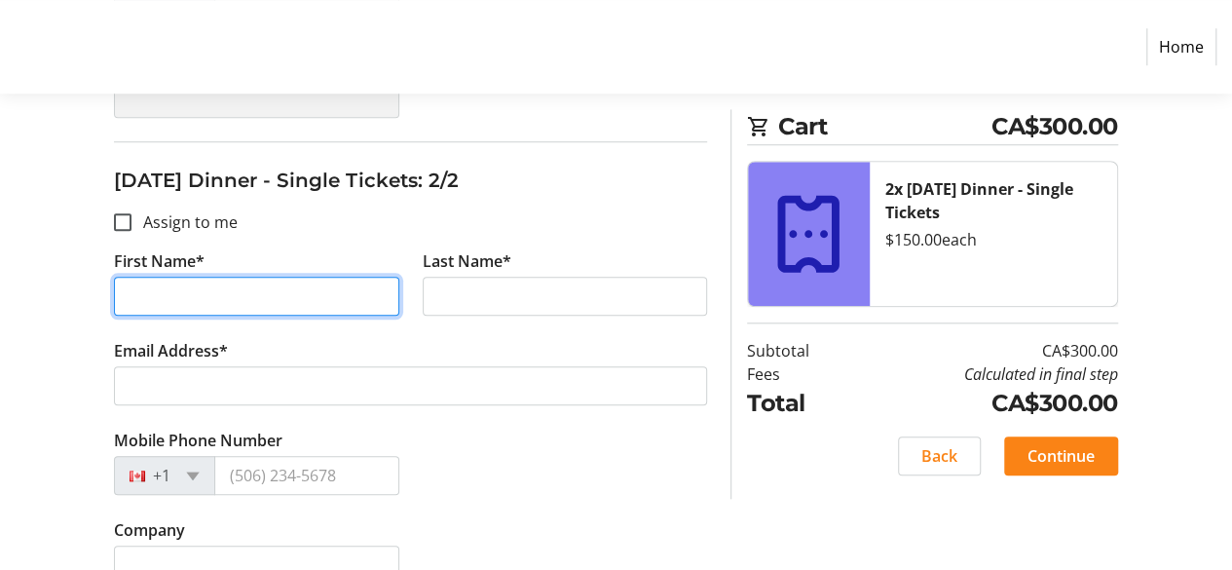
click at [253, 296] on input "First Name*" at bounding box center [256, 296] width 284 height 39
type input "Manisha"
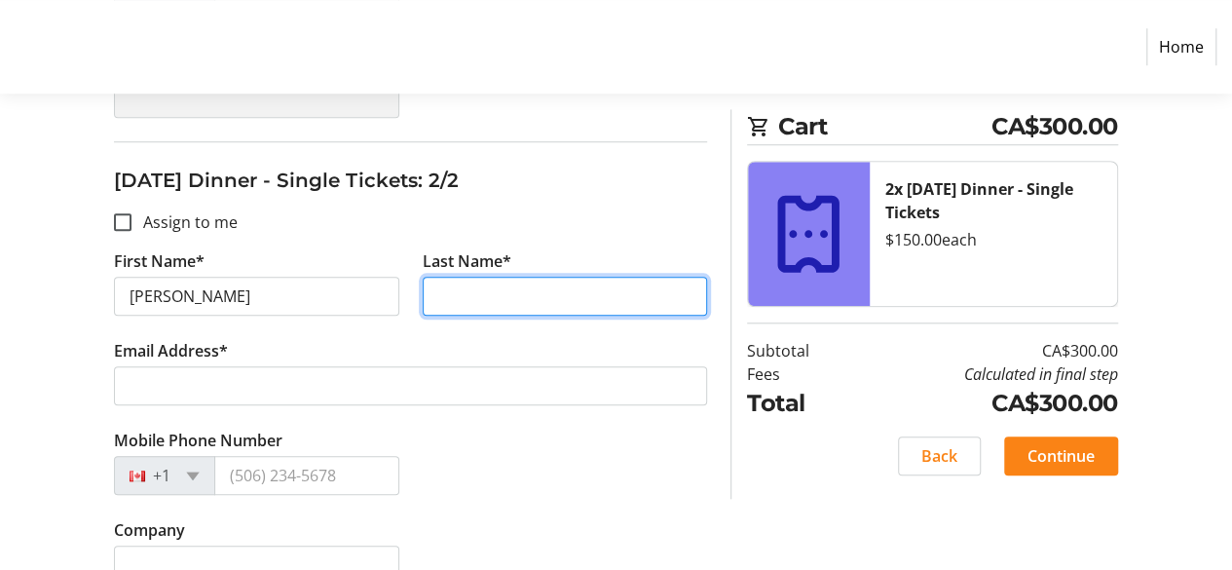
type input "Dave"
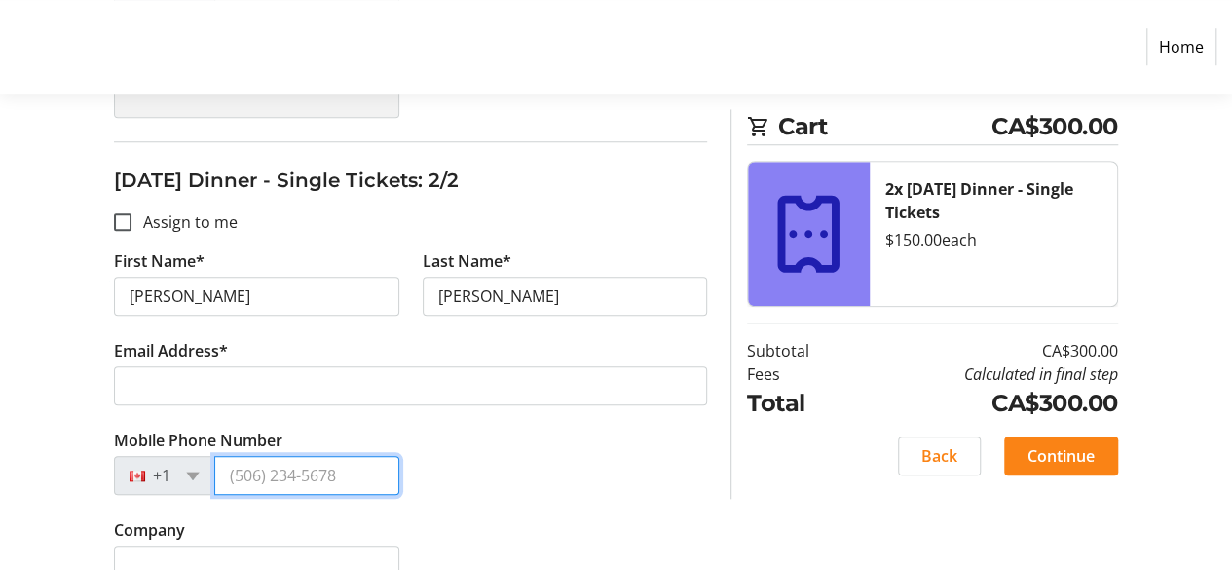
type input "(250) 764-3031"
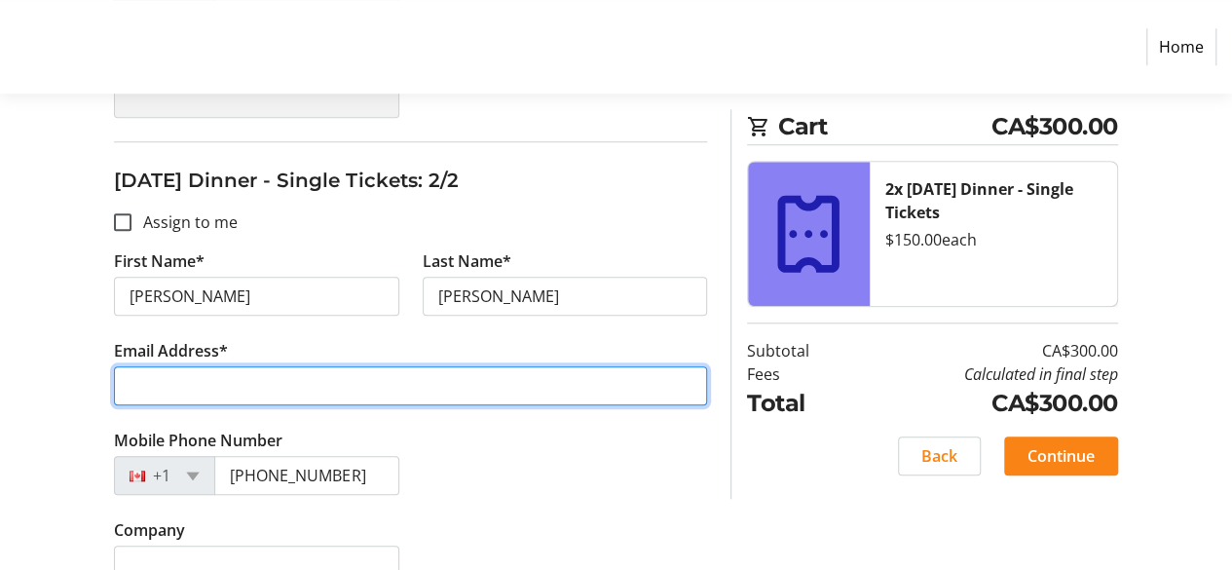
click at [207, 371] on input "Email Address*" at bounding box center [410, 385] width 593 height 39
type input "ashishdave21@hotmail.com"
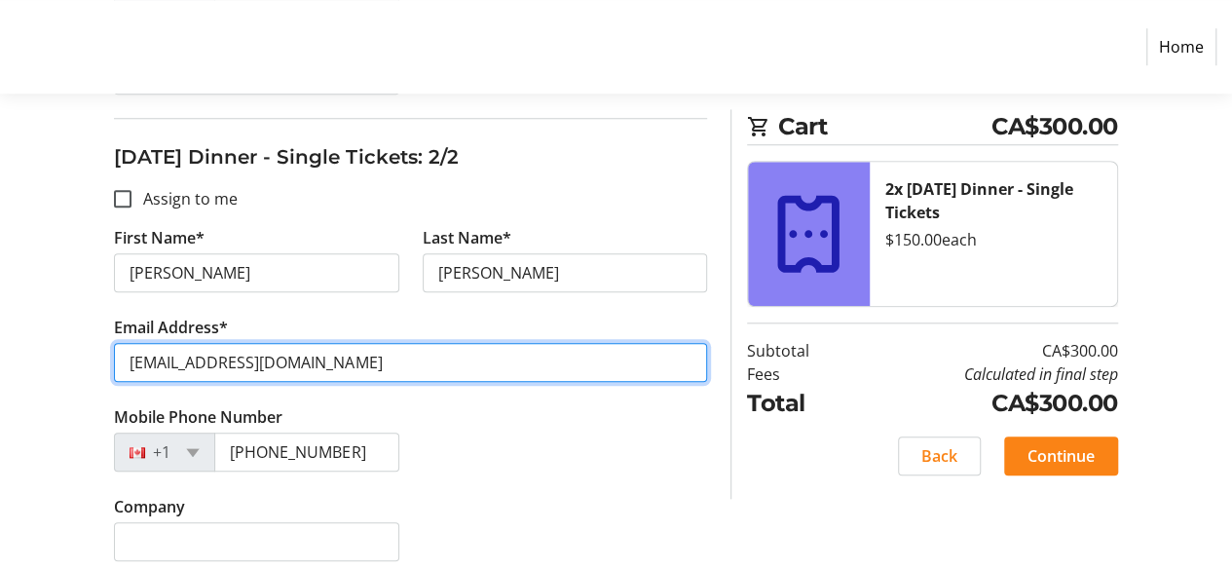
scroll to position [813, 0]
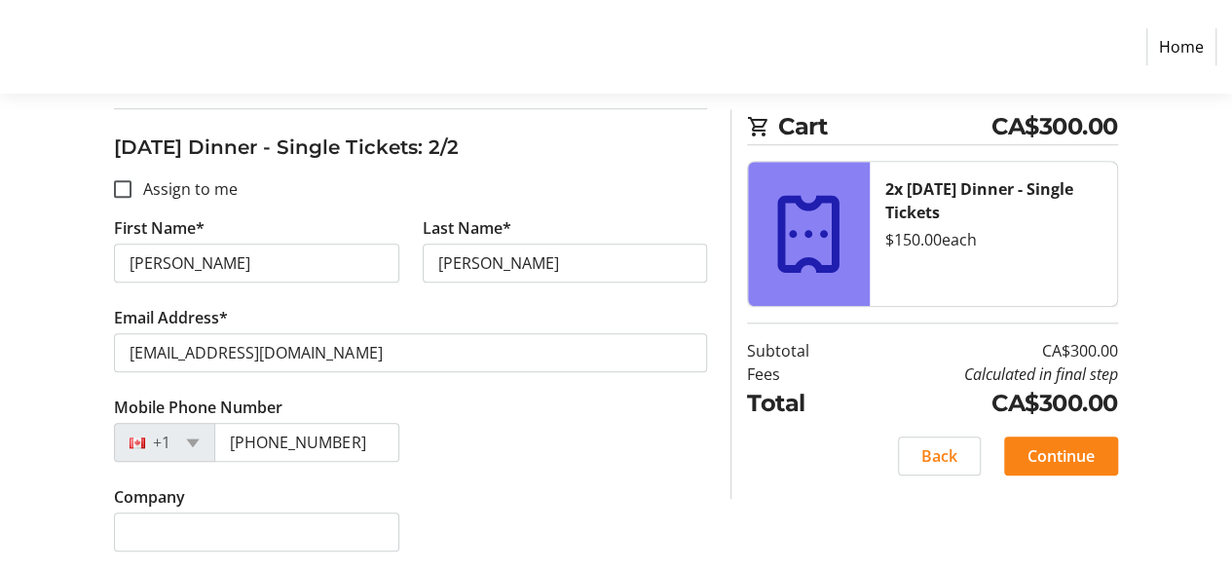
click at [1083, 451] on span "Continue" at bounding box center [1061, 455] width 67 height 23
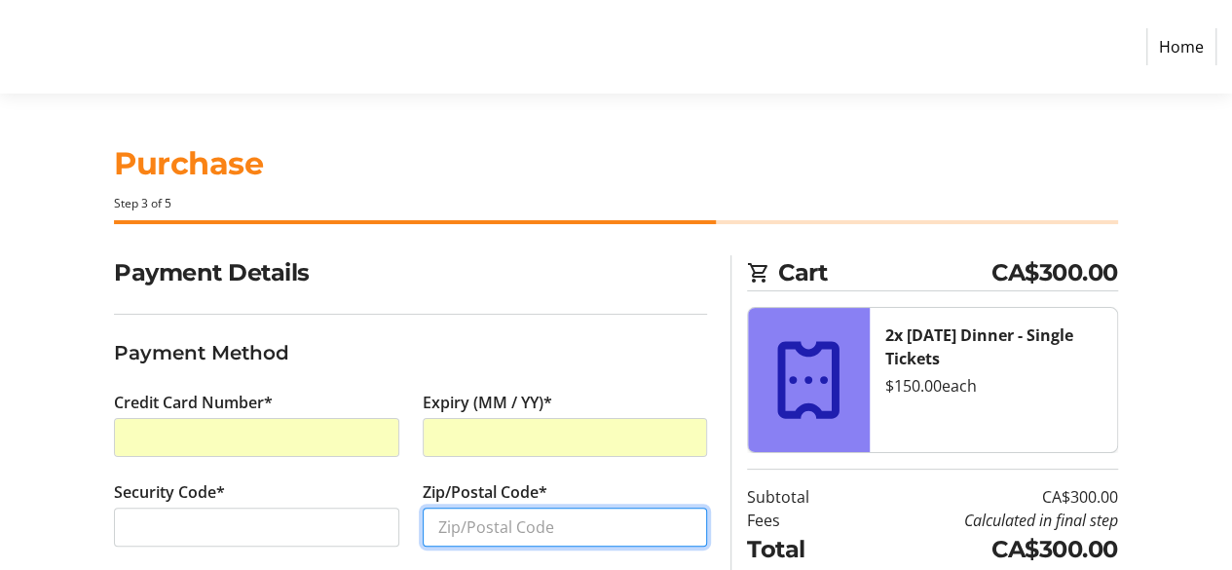
click at [573, 527] on input "Zip/Postal Code*" at bounding box center [565, 527] width 284 height 39
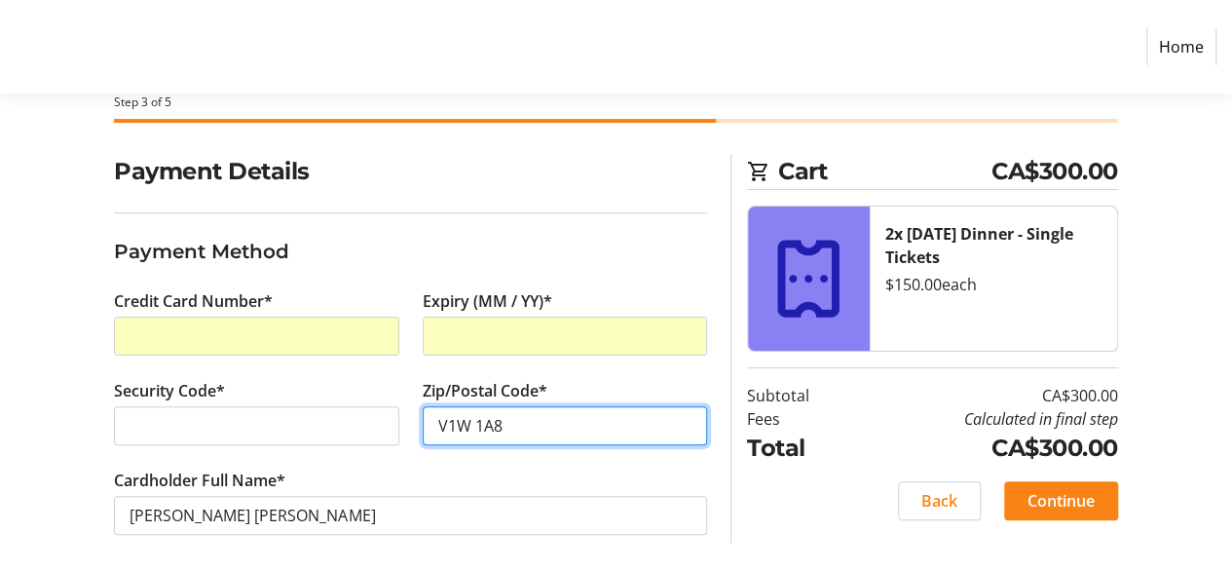
scroll to position [110, 0]
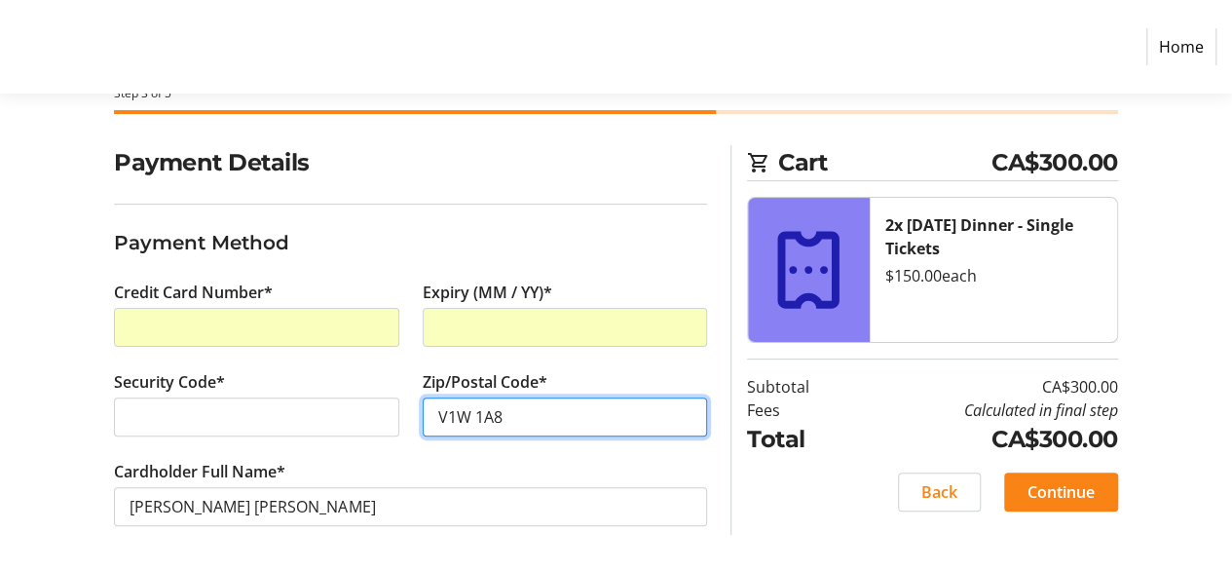
type input "V1W 1A8"
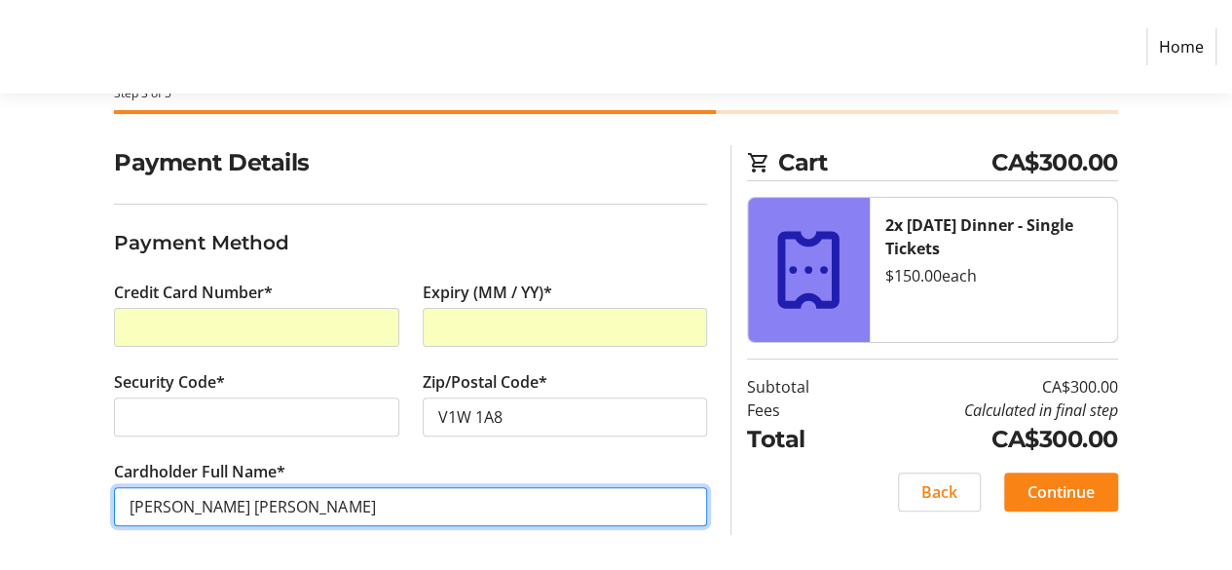
click at [181, 504] on input "Ashish Dave" at bounding box center [410, 506] width 593 height 39
drag, startPoint x: 181, startPoint y: 504, endPoint x: 60, endPoint y: 506, distance: 120.8
click at [66, 509] on div "Payment Details Payment Method Credit Card Number* Expiry (MM / YY)* Security C…" at bounding box center [616, 359] width 1232 height 428
type input "Manisha Dave"
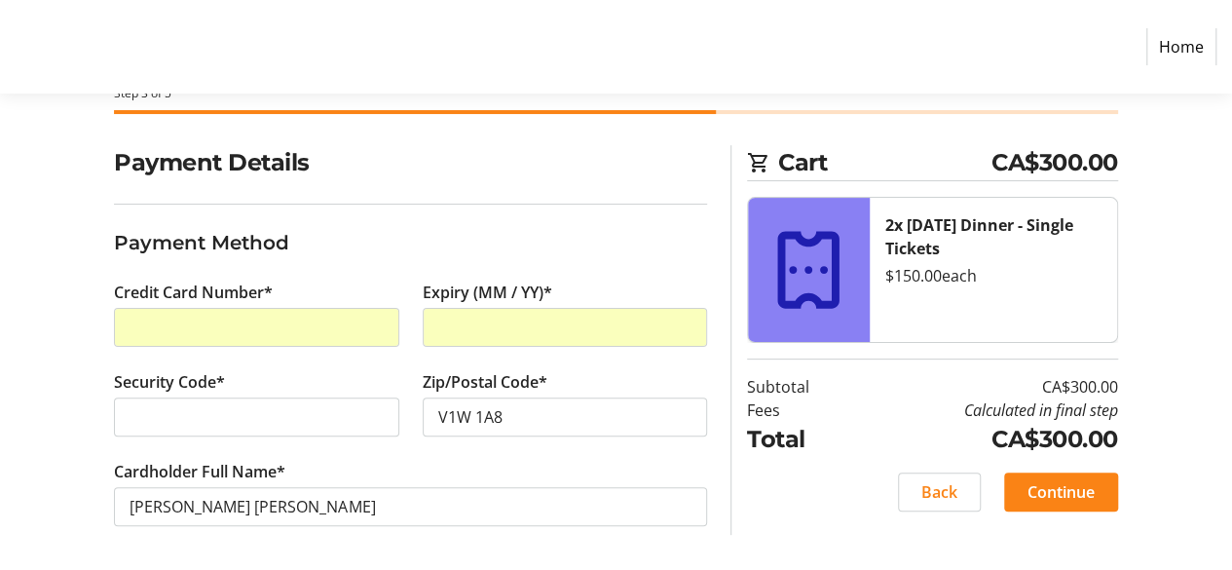
click at [698, 549] on section "Payment Details Payment Method Credit Card Number* Expiry (MM / YY)* Security C…" at bounding box center [410, 359] width 593 height 428
click at [1049, 497] on span "Continue" at bounding box center [1061, 491] width 67 height 23
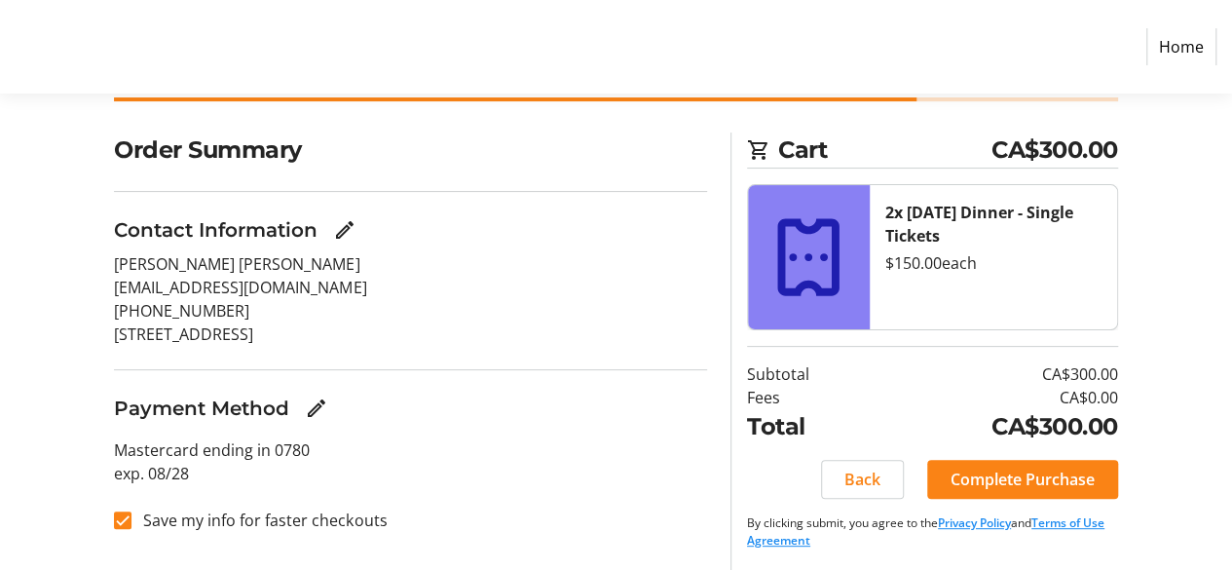
scroll to position [124, 0]
click at [1039, 478] on span "Complete Purchase" at bounding box center [1023, 478] width 144 height 23
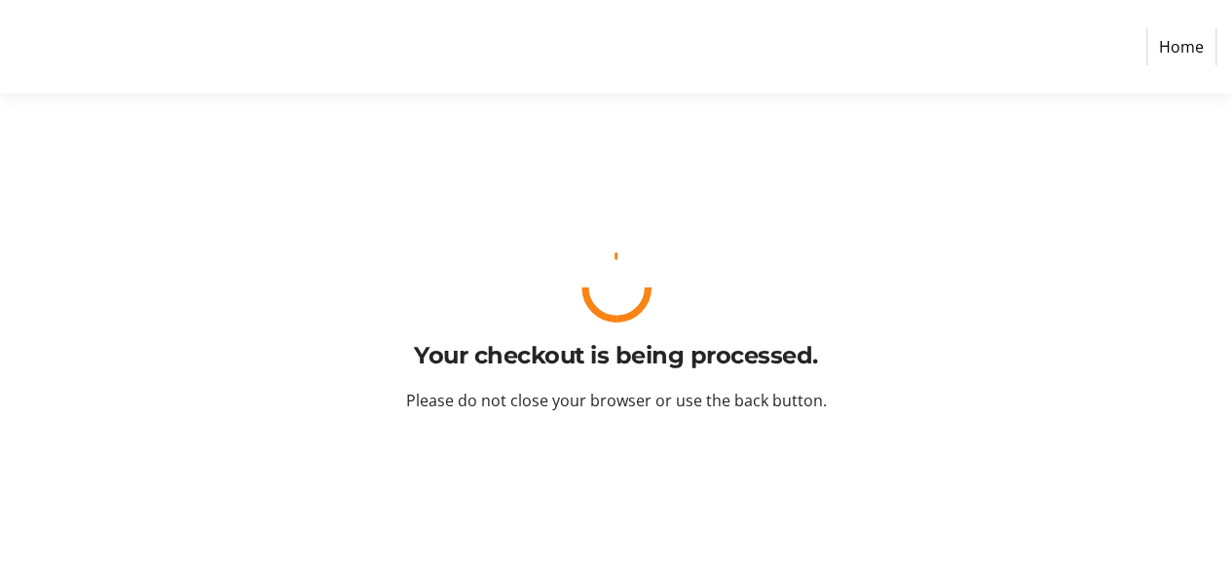
scroll to position [0, 0]
